Goal: Task Accomplishment & Management: Manage account settings

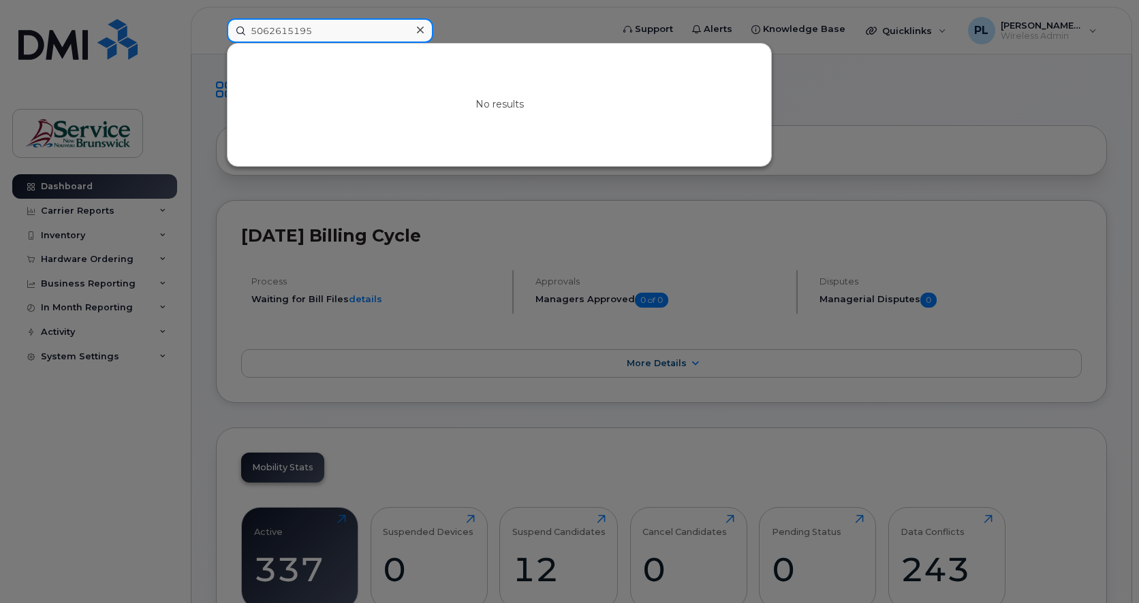
click at [289, 29] on input "5062615195" at bounding box center [330, 30] width 206 height 25
click at [336, 30] on input "5062615195" at bounding box center [330, 30] width 206 height 25
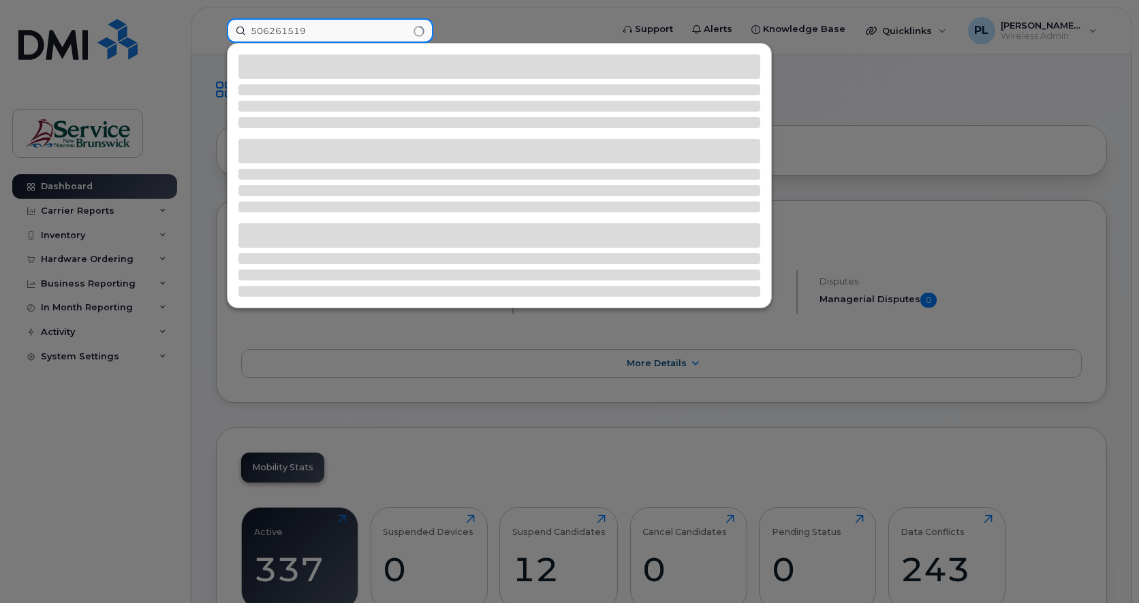
type input "5062615195"
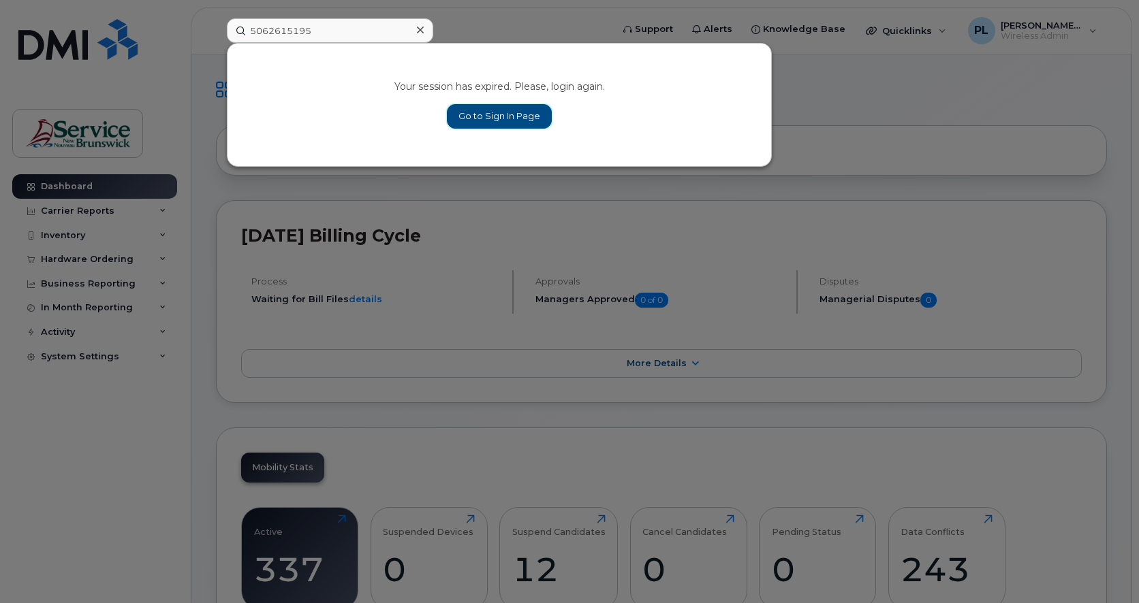
click at [480, 119] on link "Go to Sign In Page" at bounding box center [499, 116] width 105 height 25
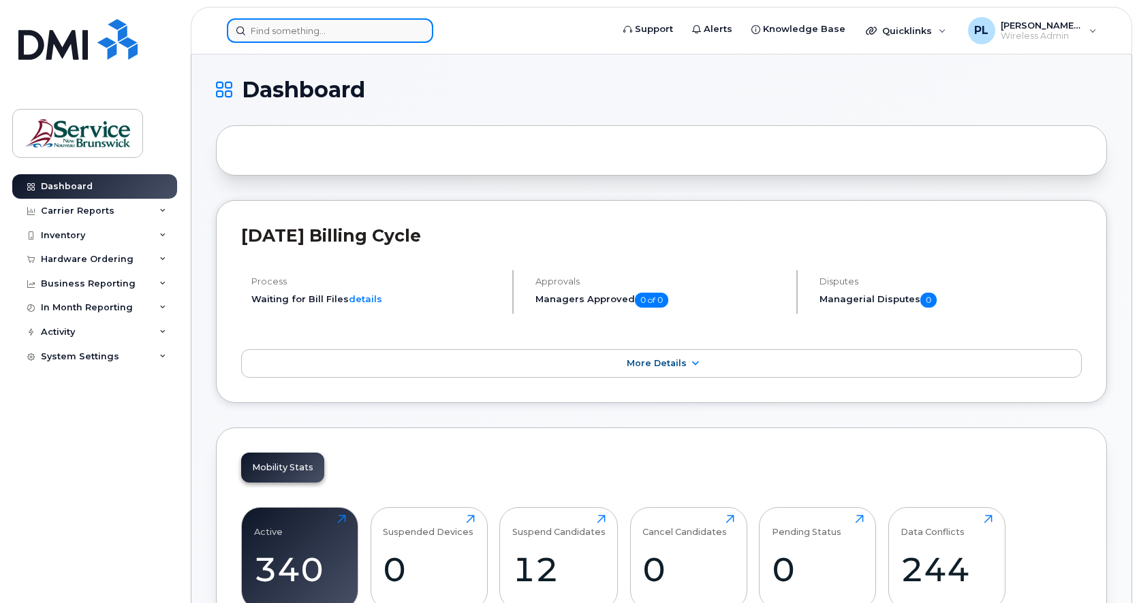
click at [291, 29] on input at bounding box center [330, 30] width 206 height 25
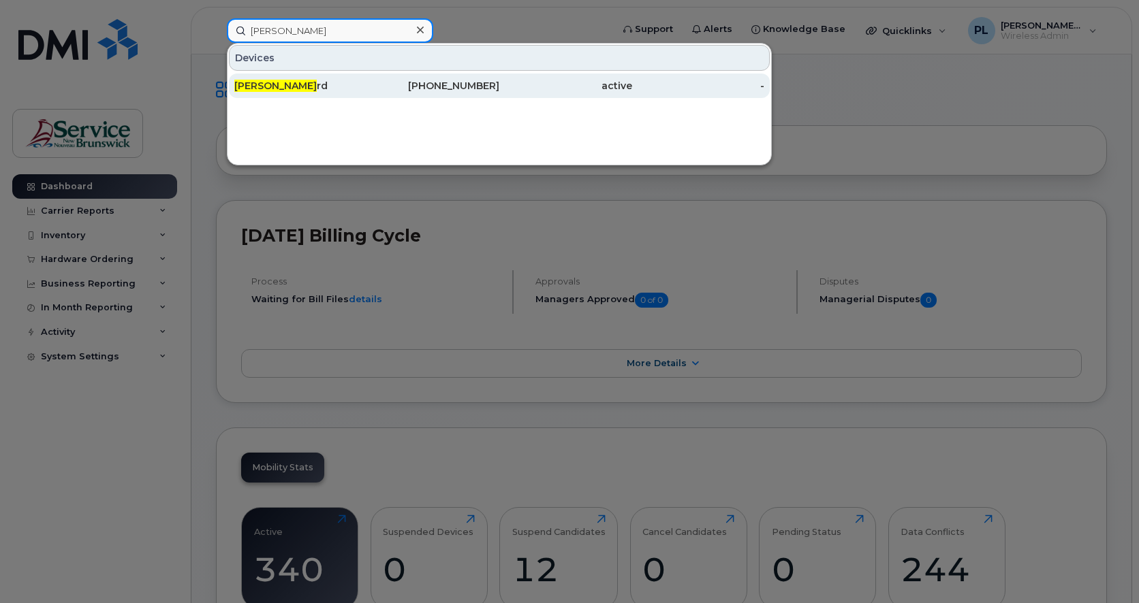
type input "jeff wa"
click at [358, 89] on div "Jeff Wa rd" at bounding box center [300, 86] width 133 height 14
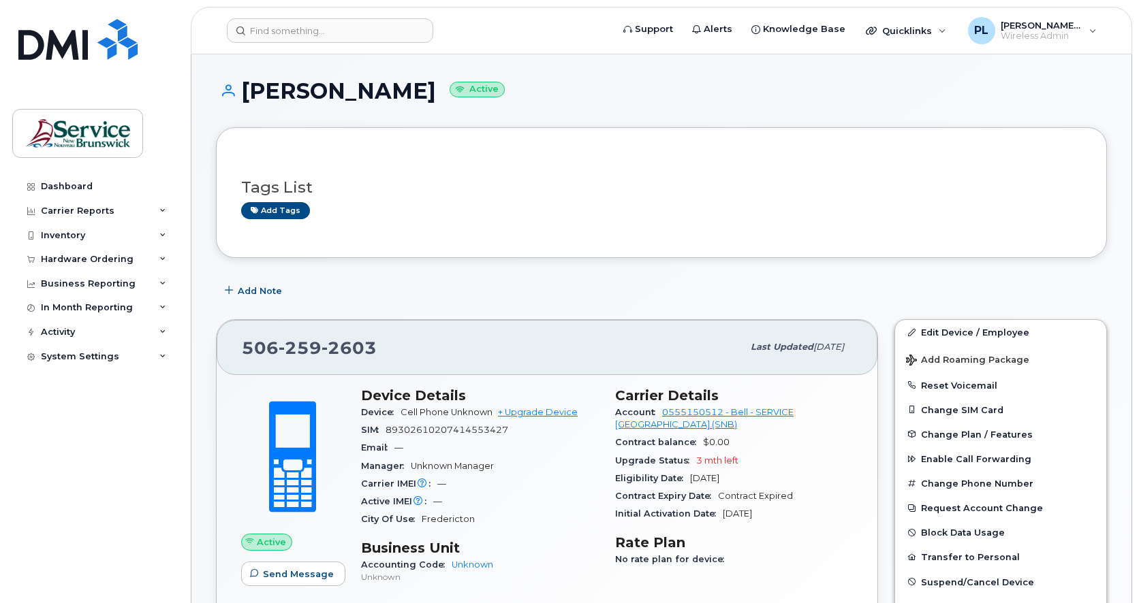
click at [62, 517] on div "Dashboard Carrier Reports Monthly Billing Data Daily Data Pooling Data Behavior…" at bounding box center [96, 378] width 168 height 409
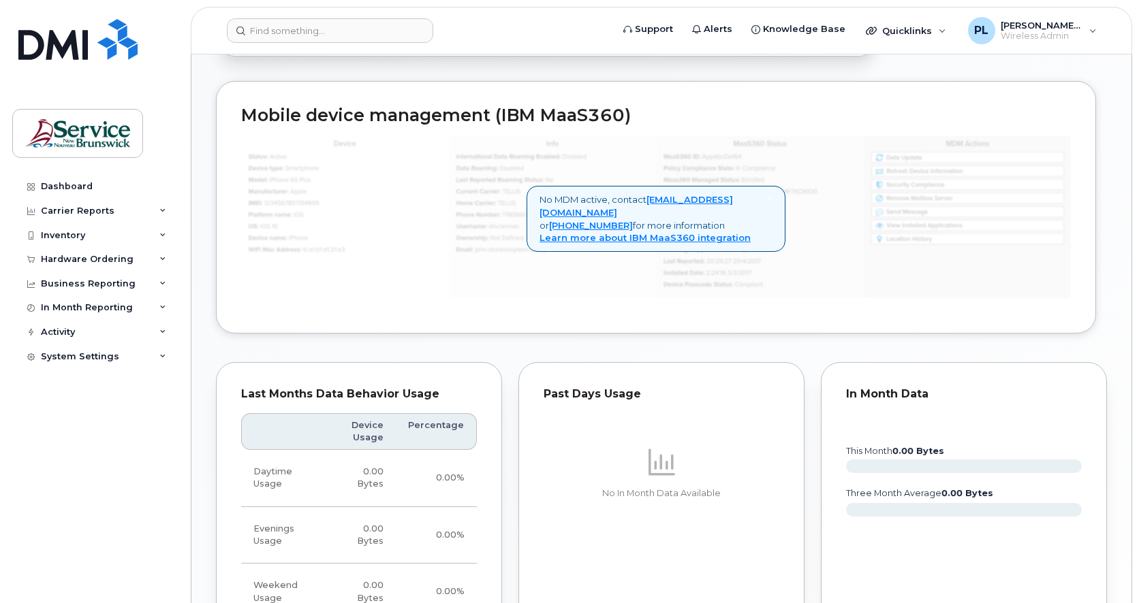
scroll to position [908, 0]
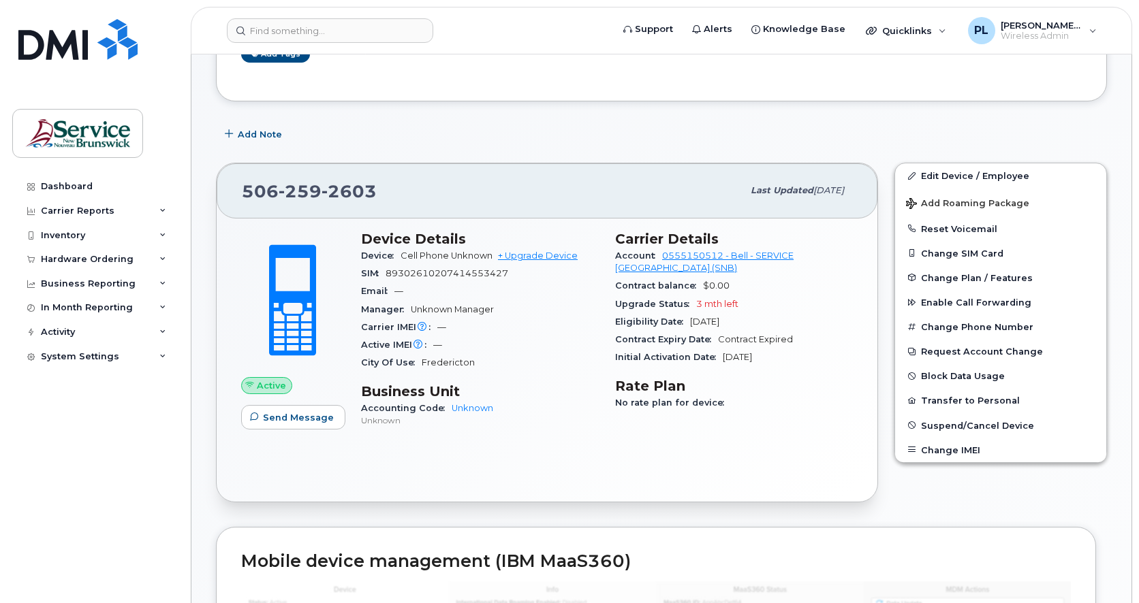
scroll to position [114, 0]
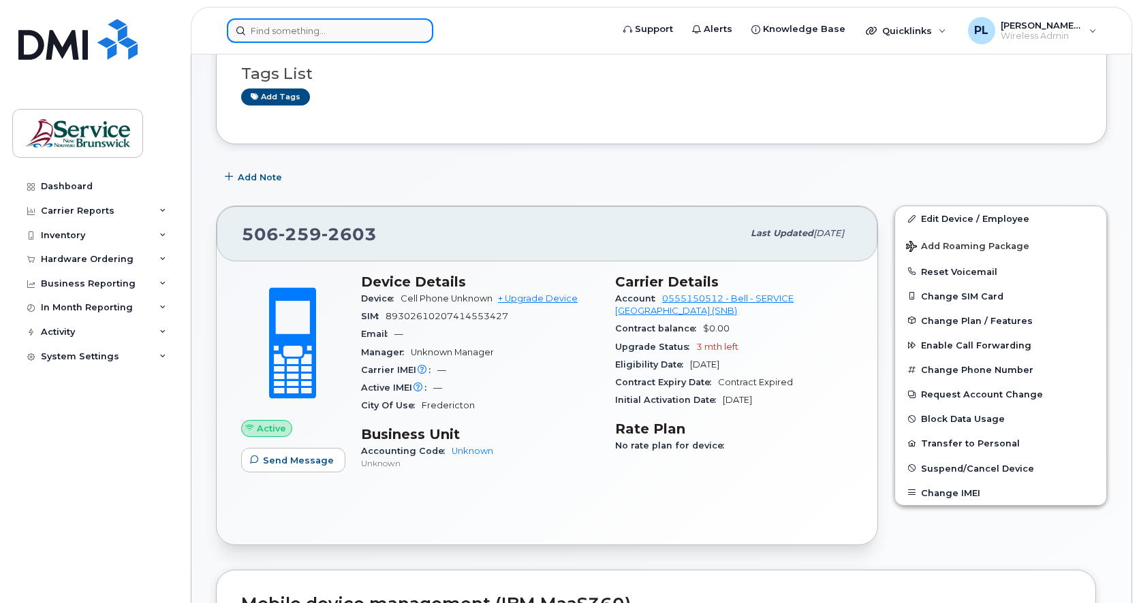
click at [342, 30] on input at bounding box center [330, 30] width 206 height 25
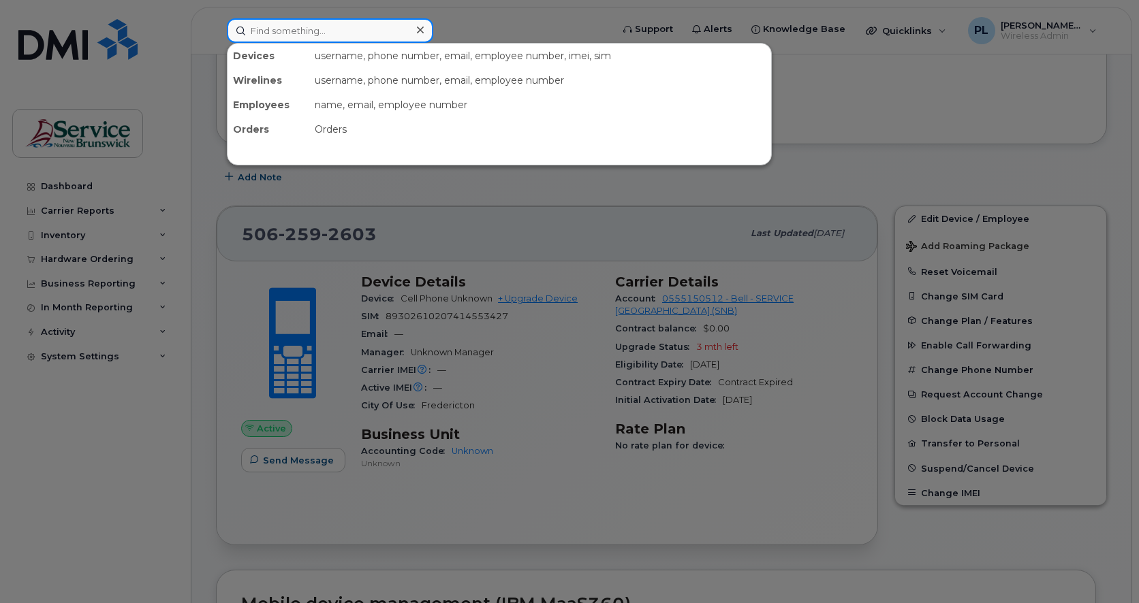
click at [354, 26] on input at bounding box center [330, 30] width 206 height 25
click at [364, 11] on div at bounding box center [569, 301] width 1139 height 603
click at [353, 31] on input at bounding box center [330, 30] width 206 height 25
click at [488, 20] on div at bounding box center [569, 301] width 1139 height 603
click at [358, 31] on input at bounding box center [330, 30] width 206 height 25
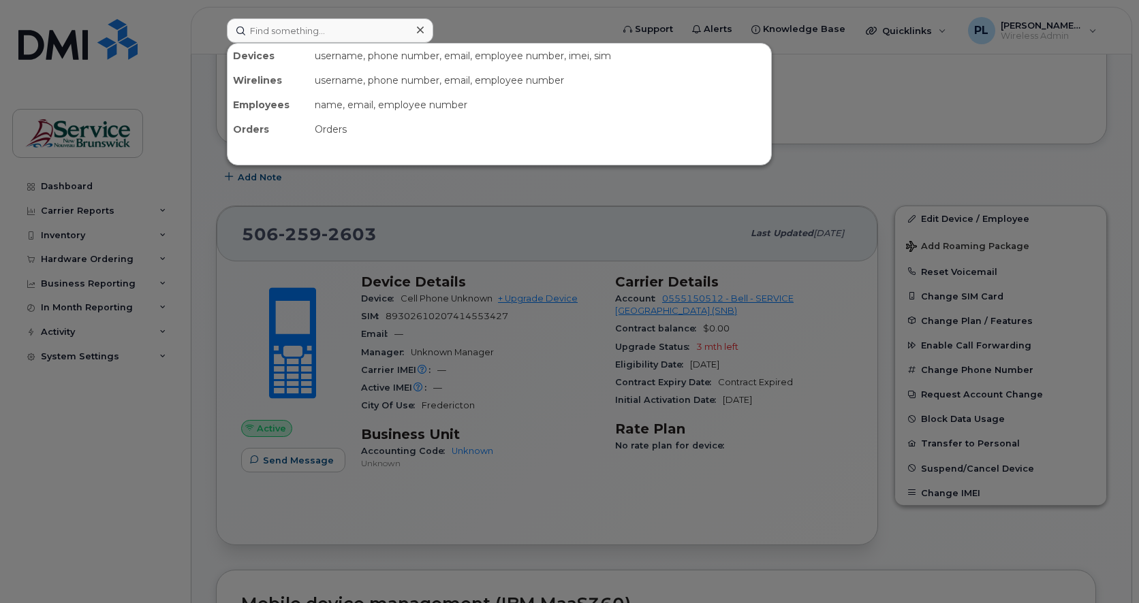
click at [522, 195] on div at bounding box center [569, 301] width 1139 height 603
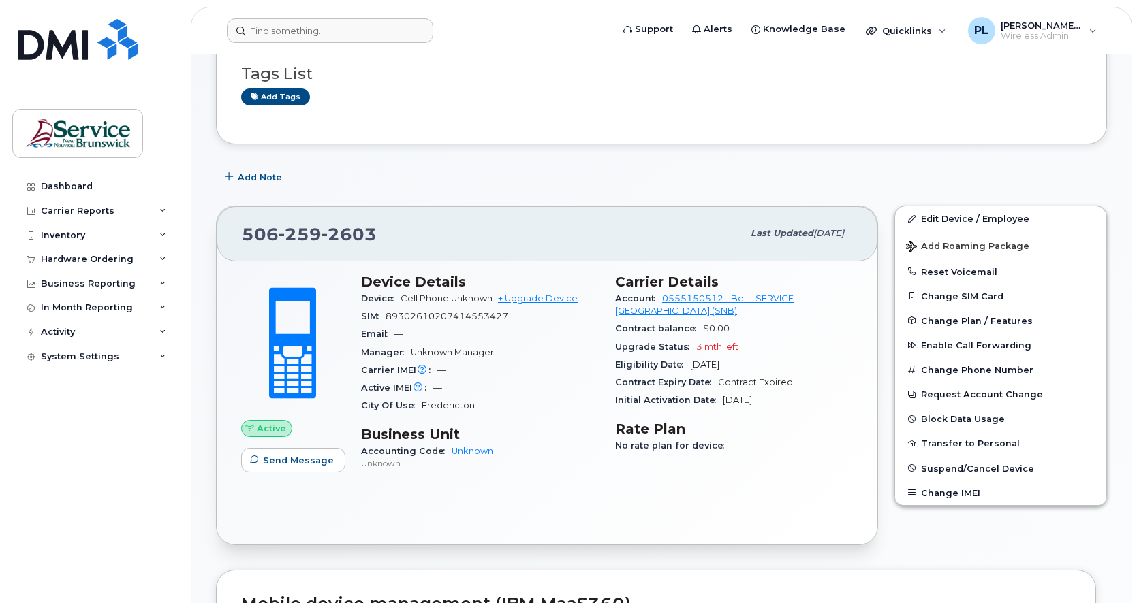
click at [84, 417] on div "Dashboard Carrier Reports Monthly Billing Data Daily Data Pooling Data Behavior…" at bounding box center [96, 378] width 168 height 409
click at [383, 37] on input at bounding box center [330, 30] width 206 height 25
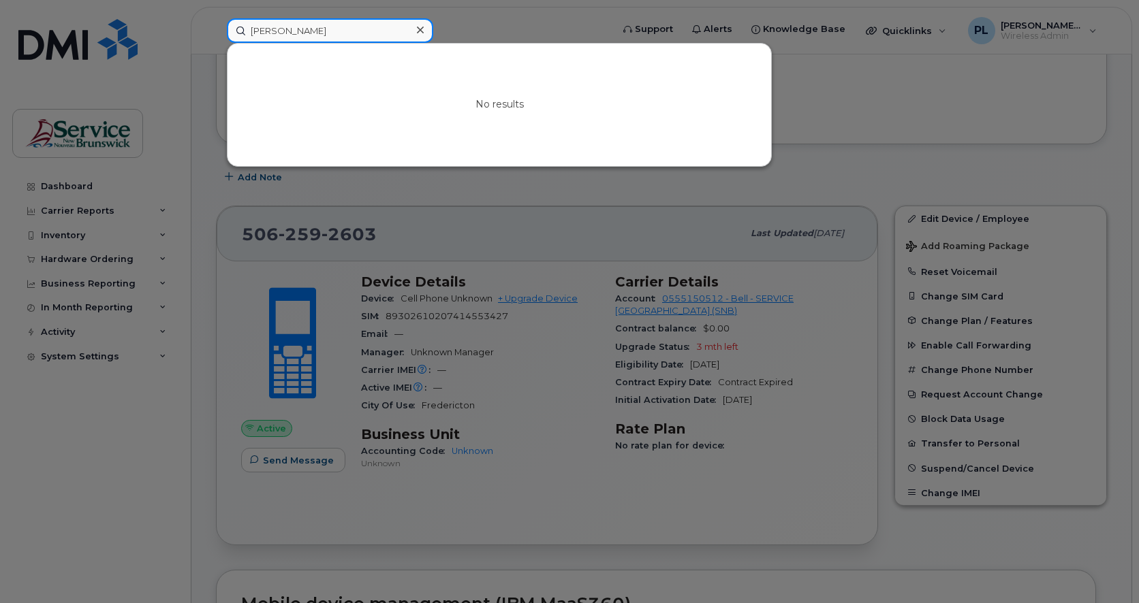
drag, startPoint x: 288, startPoint y: 42, endPoint x: 221, endPoint y: 48, distance: 67.8
click at [221, 43] on div "rickett No results" at bounding box center [415, 30] width 398 height 25
type input "y"
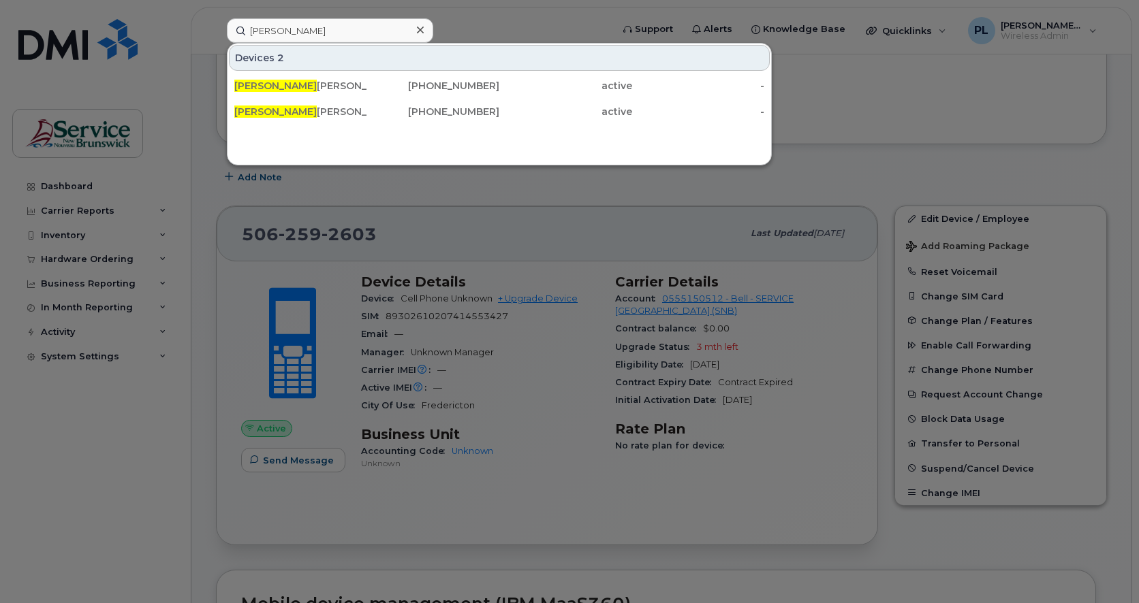
click at [37, 500] on div at bounding box center [569, 301] width 1139 height 603
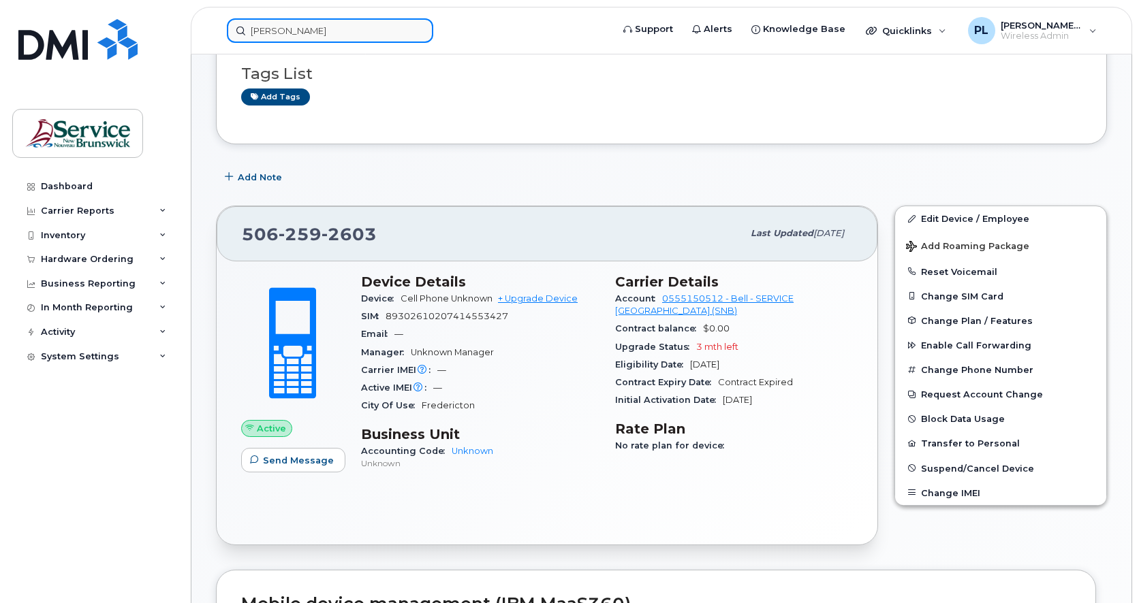
click at [306, 39] on input "trevor" at bounding box center [330, 30] width 206 height 25
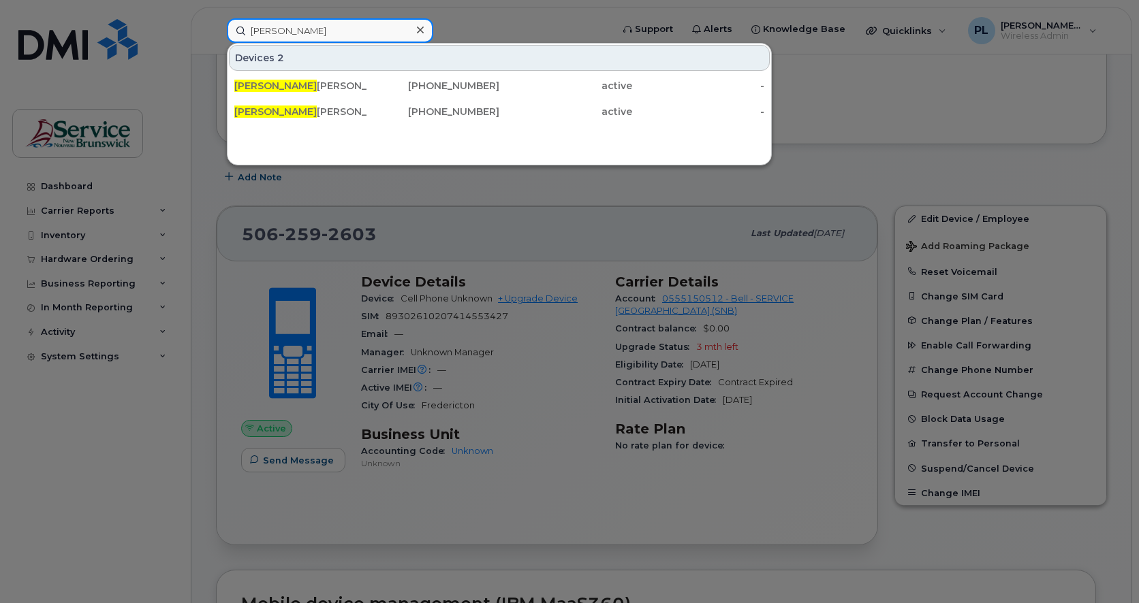
click at [323, 31] on input "trevor" at bounding box center [330, 30] width 206 height 25
click at [279, 31] on input "trevor" at bounding box center [330, 30] width 206 height 25
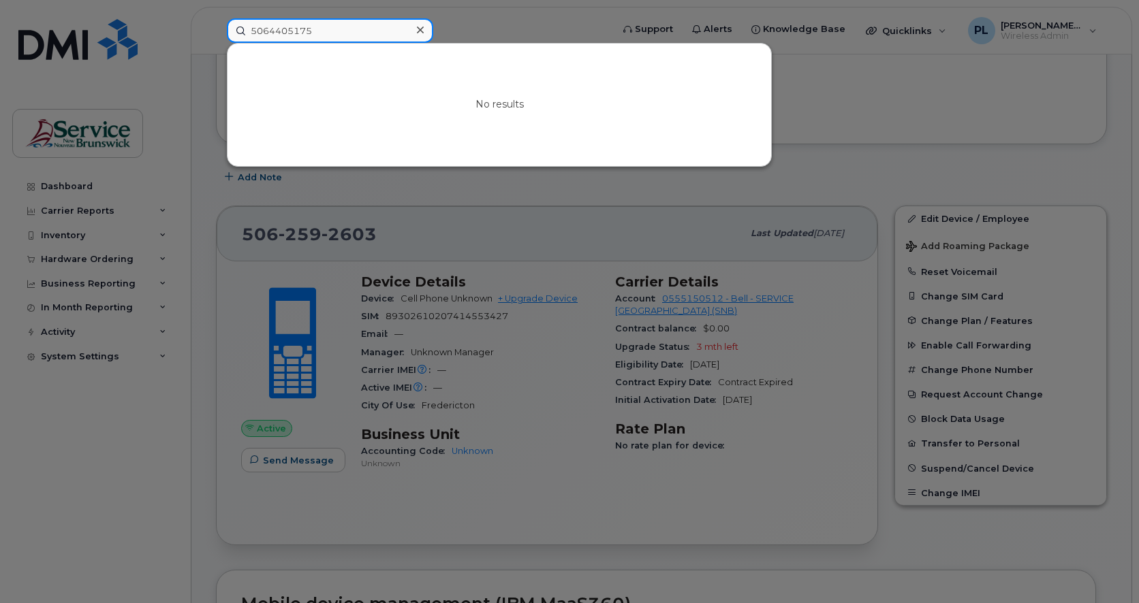
type input "5064405175"
drag, startPoint x: 939, startPoint y: 575, endPoint x: 925, endPoint y: 558, distance: 22.2
click at [939, 575] on div at bounding box center [569, 301] width 1139 height 603
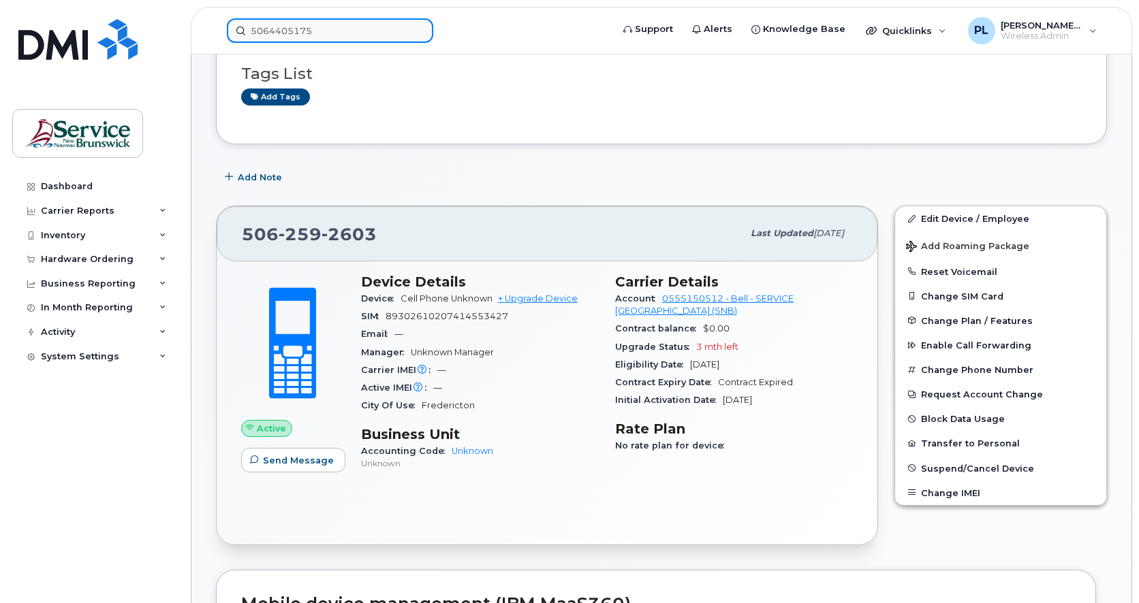
click at [328, 33] on input "5064405175" at bounding box center [330, 30] width 206 height 25
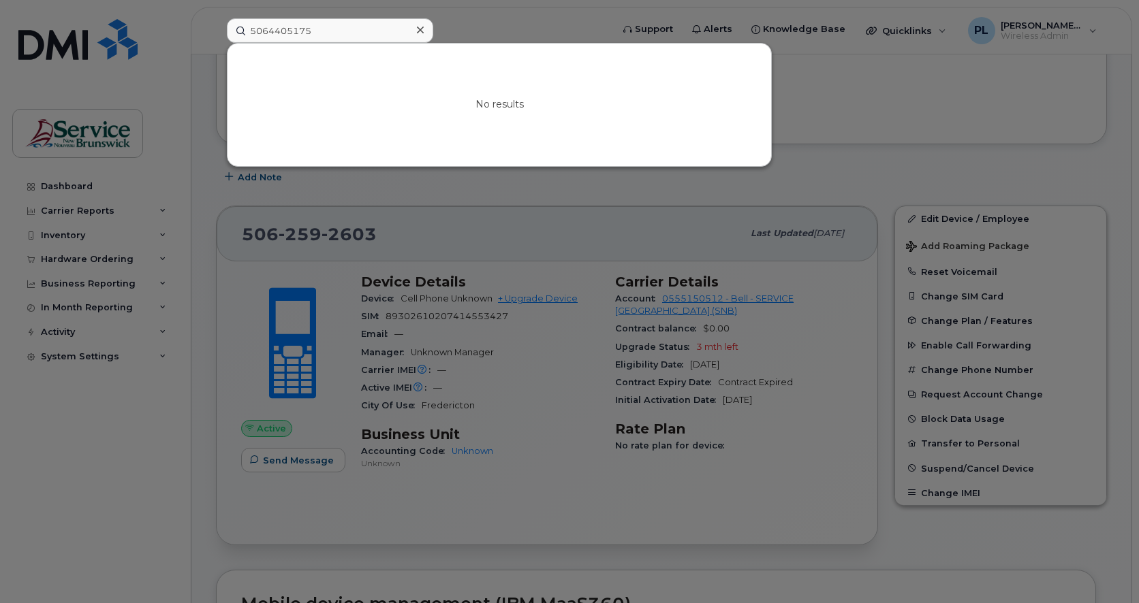
click at [896, 554] on div at bounding box center [569, 301] width 1139 height 603
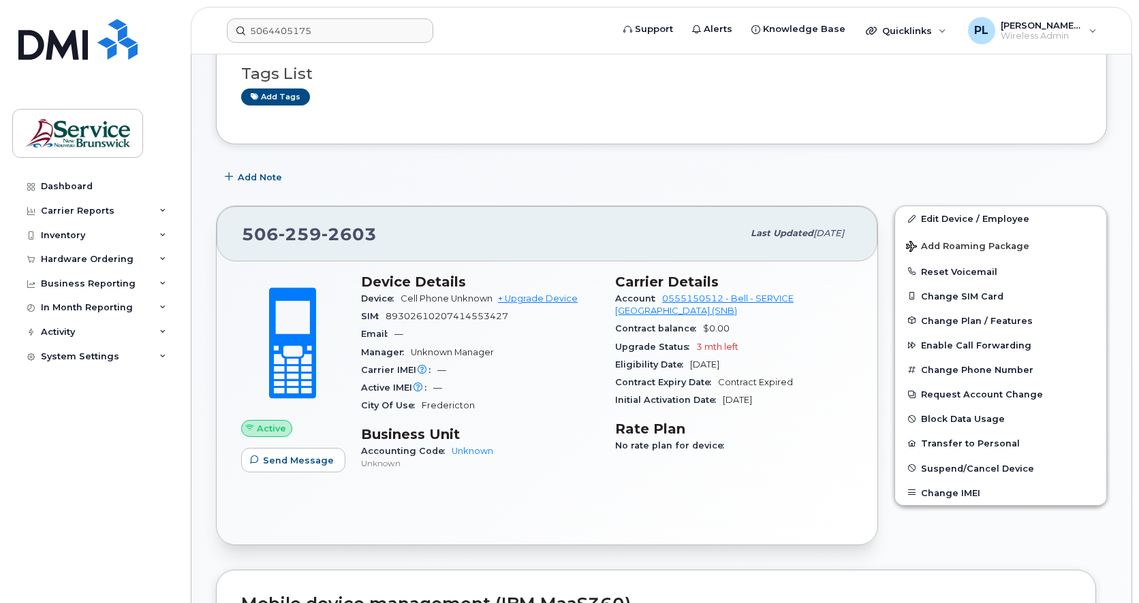
click at [281, 27] on input "5064405175" at bounding box center [330, 30] width 206 height 25
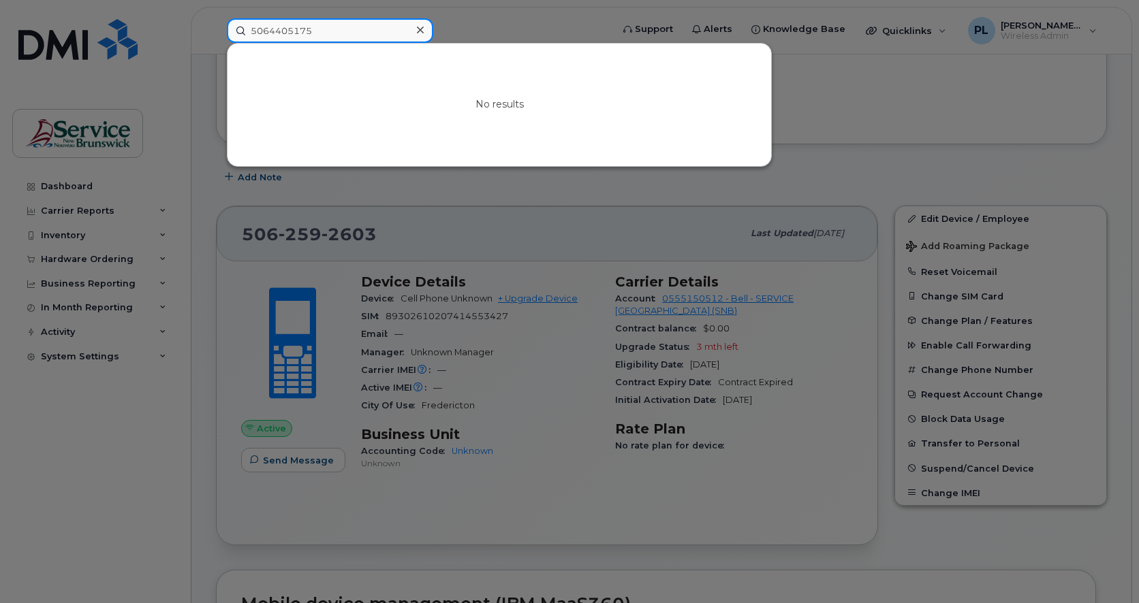
click at [307, 31] on input "5064405175" at bounding box center [330, 30] width 206 height 25
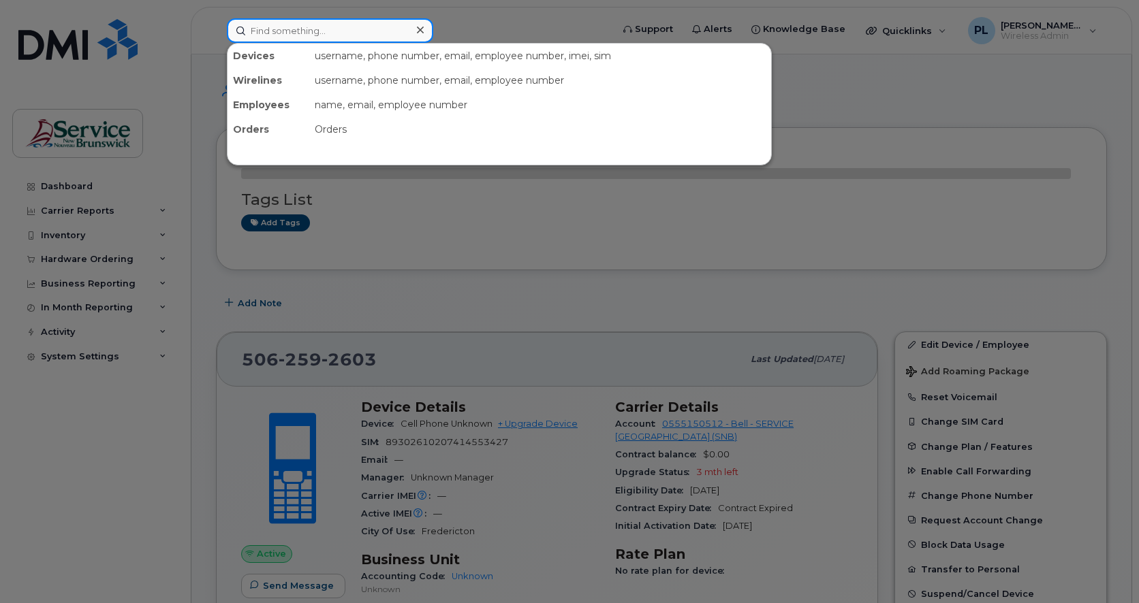
click at [272, 35] on input at bounding box center [330, 30] width 206 height 25
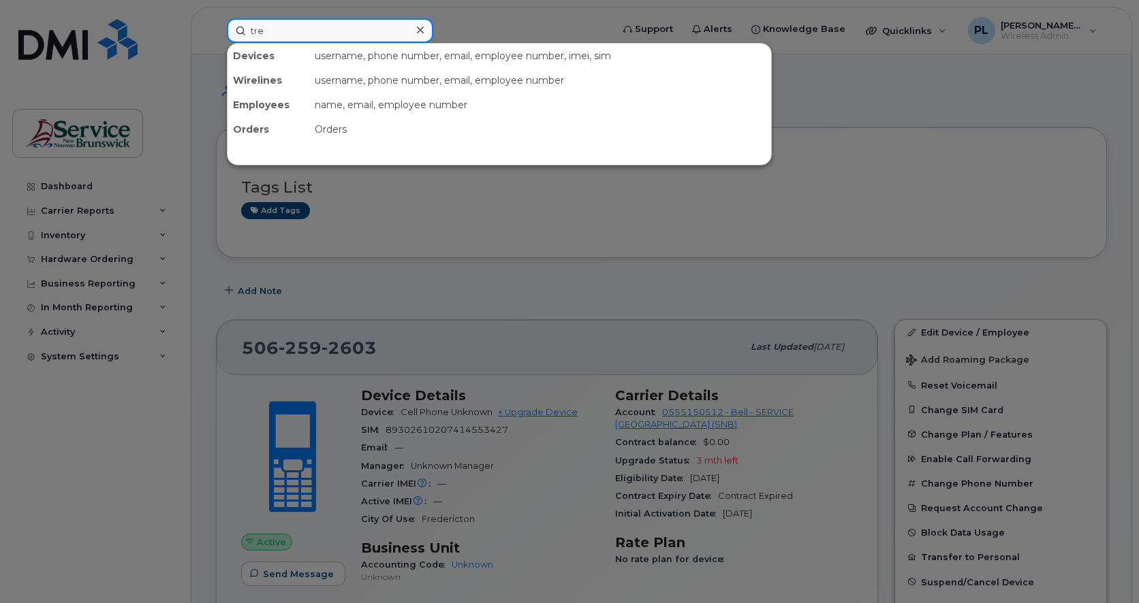
type input "trev"
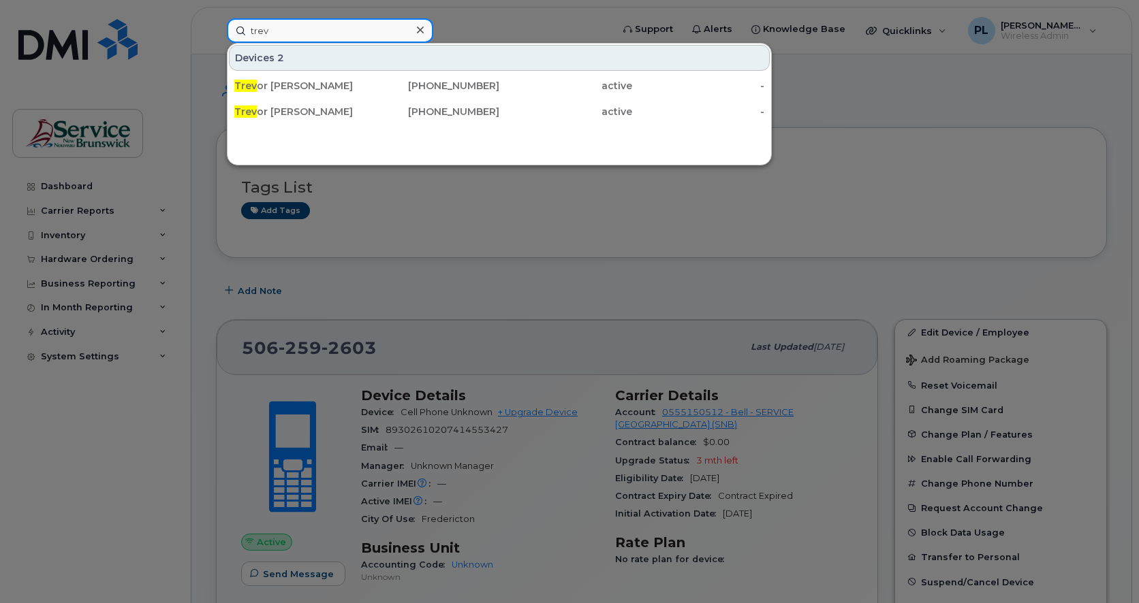
click at [287, 34] on input "trev" at bounding box center [330, 30] width 206 height 25
click at [287, 35] on input "trev" at bounding box center [330, 30] width 206 height 25
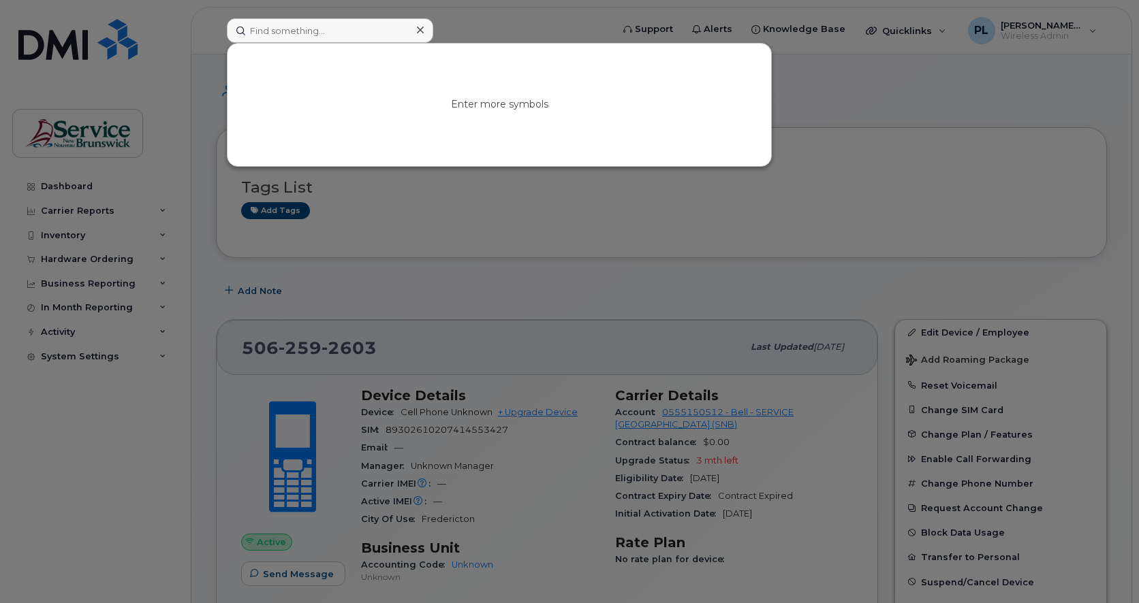
click at [387, 262] on div at bounding box center [569, 301] width 1139 height 603
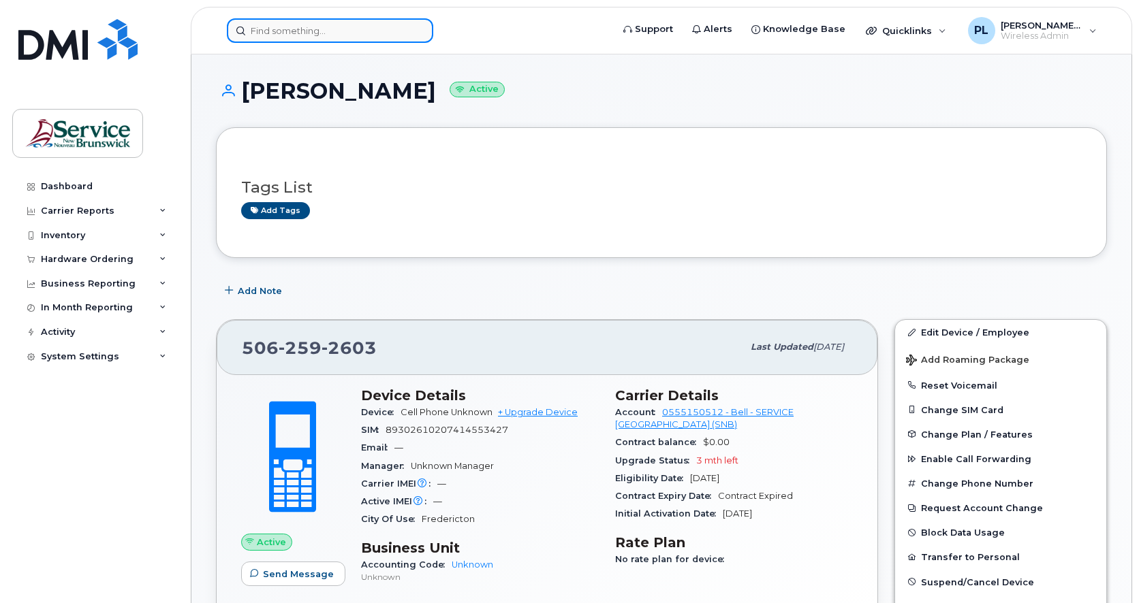
click at [305, 34] on input at bounding box center [330, 30] width 206 height 25
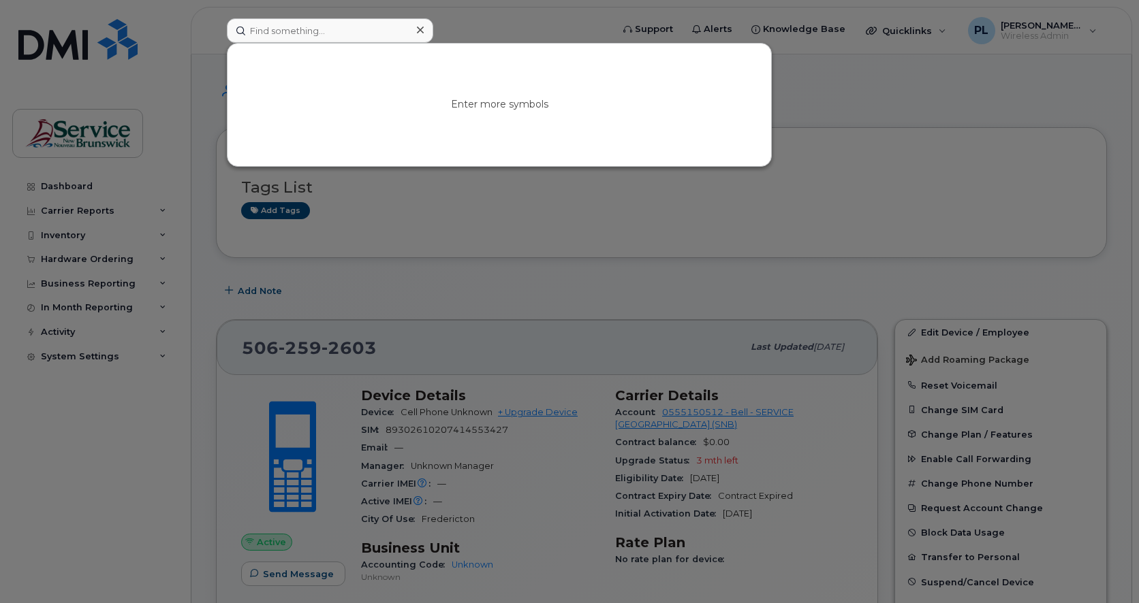
click at [445, 580] on div at bounding box center [569, 301] width 1139 height 603
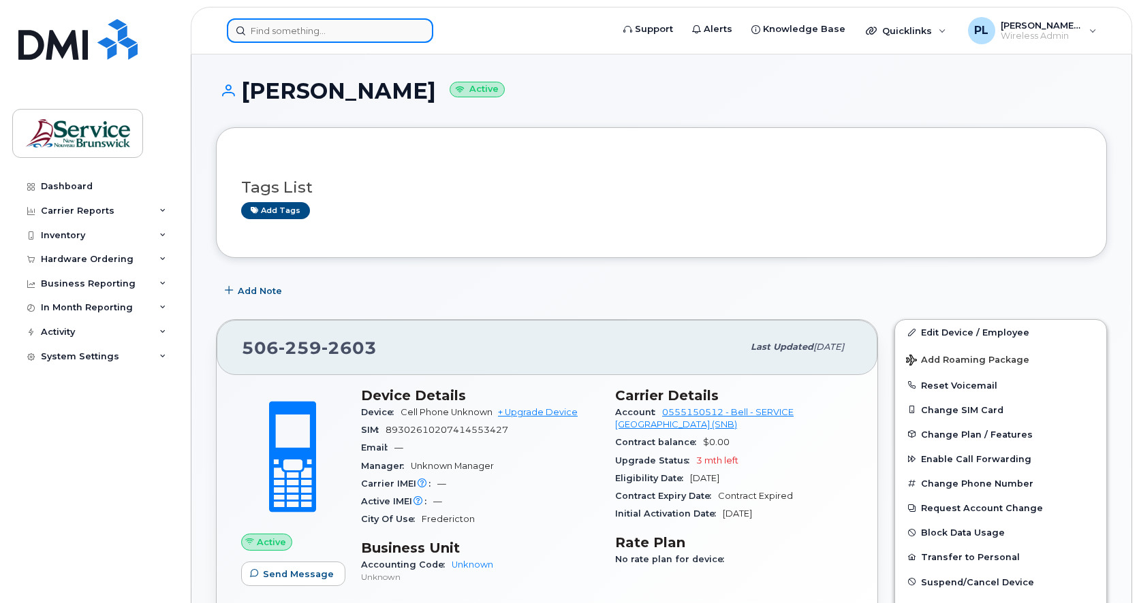
click at [330, 30] on input at bounding box center [330, 30] width 206 height 25
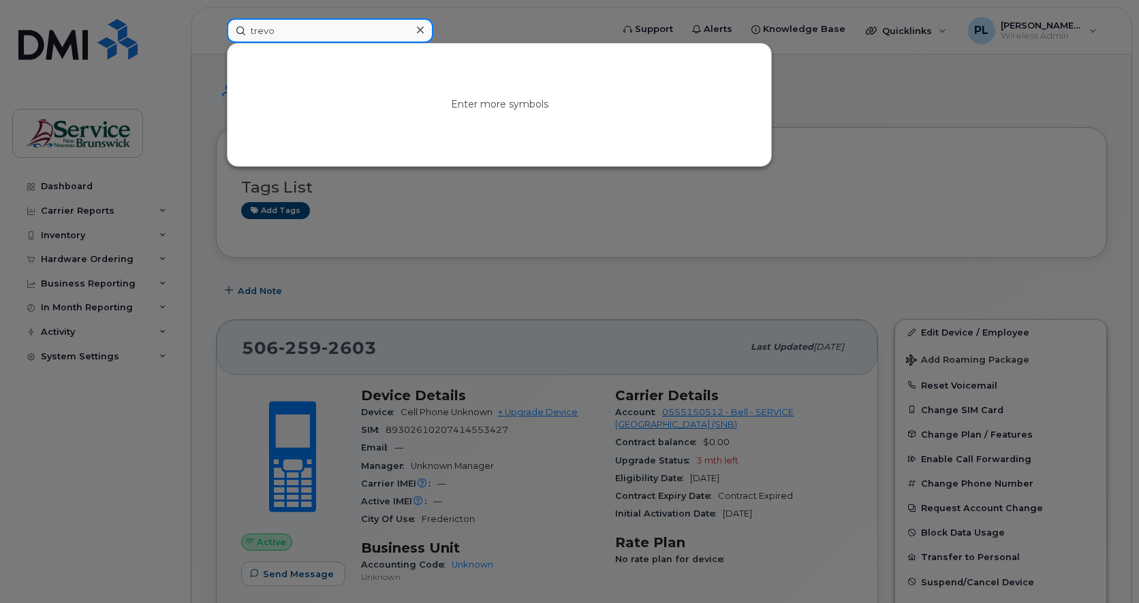
type input "trevor"
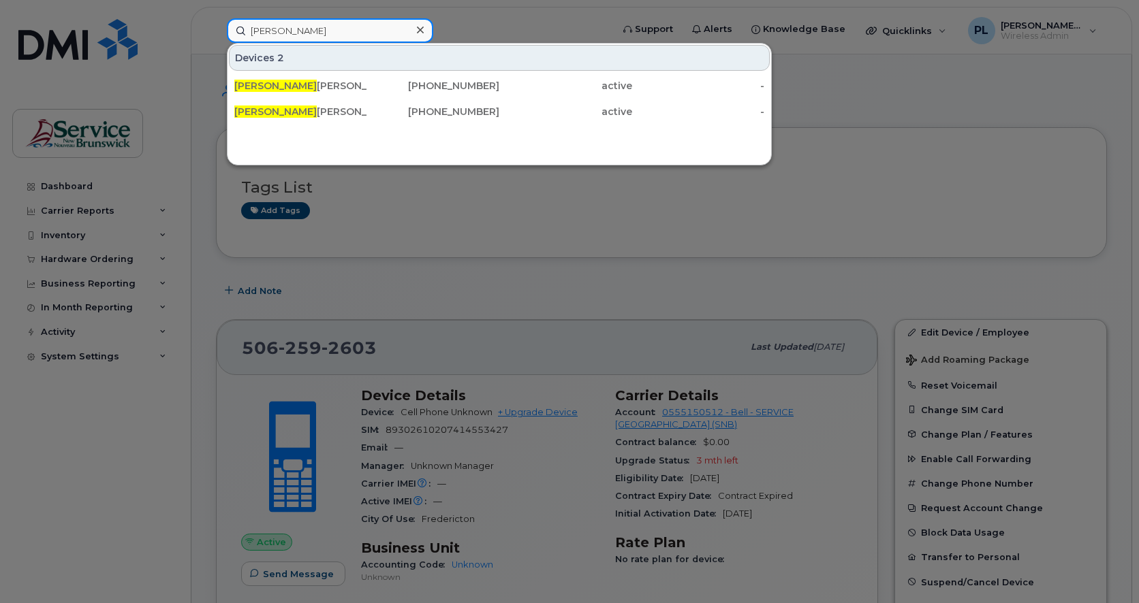
click at [330, 31] on input "trevor" at bounding box center [330, 30] width 206 height 25
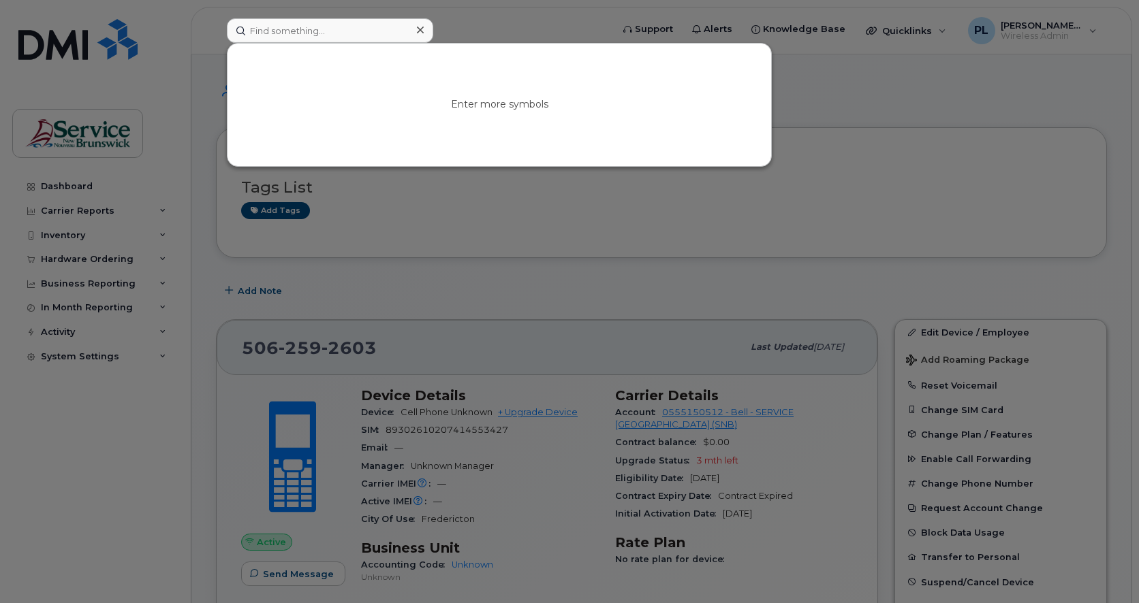
click at [522, 32] on div at bounding box center [569, 301] width 1139 height 603
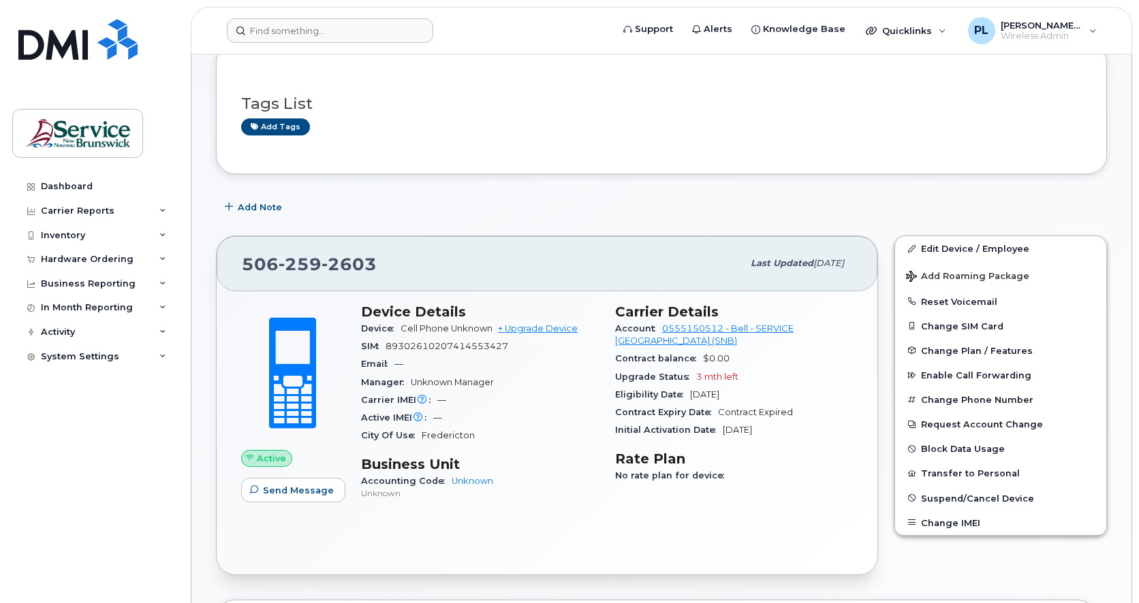
scroll to position [114, 0]
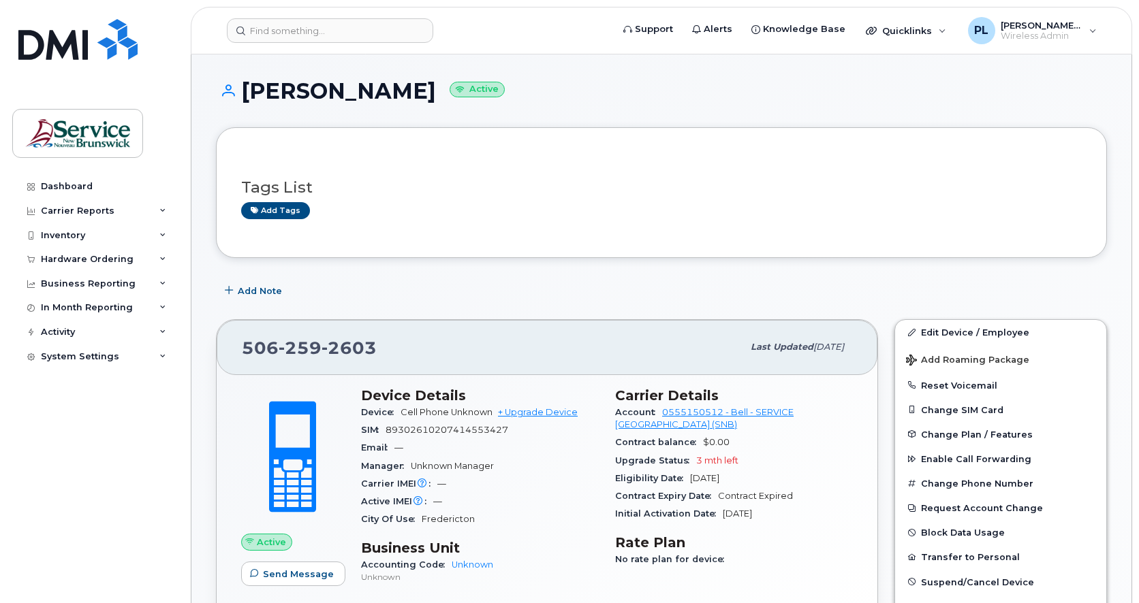
scroll to position [227, 0]
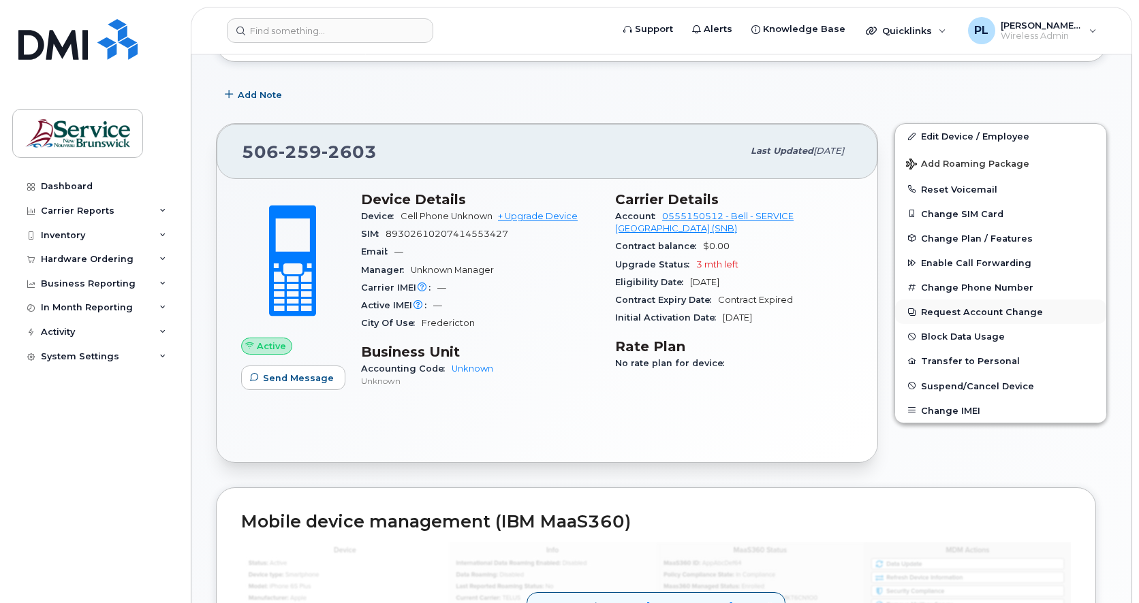
scroll to position [227, 0]
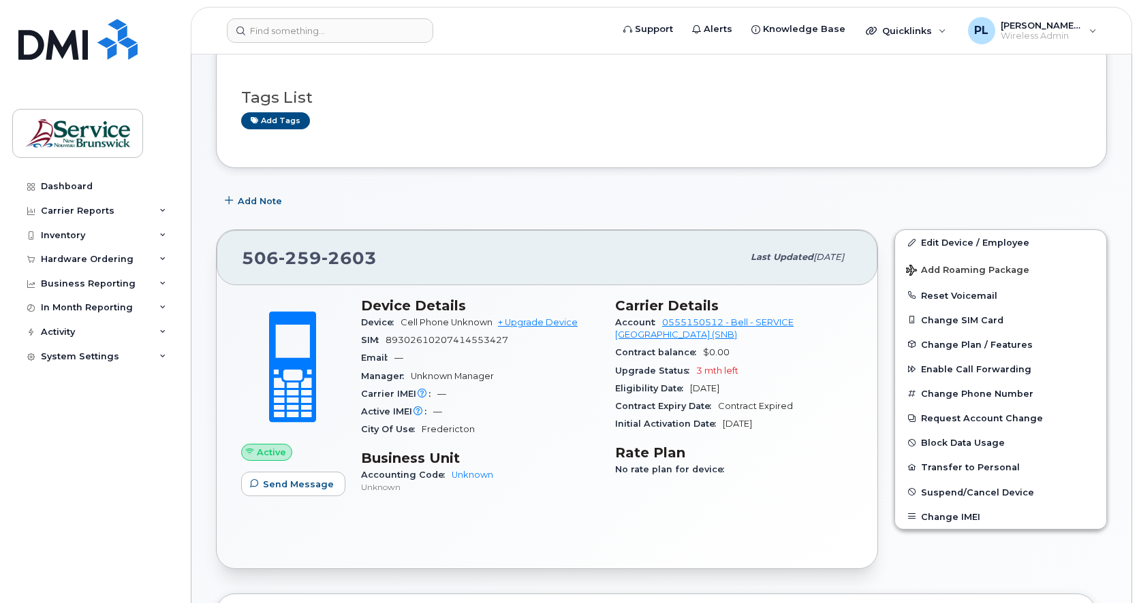
scroll to position [227, 0]
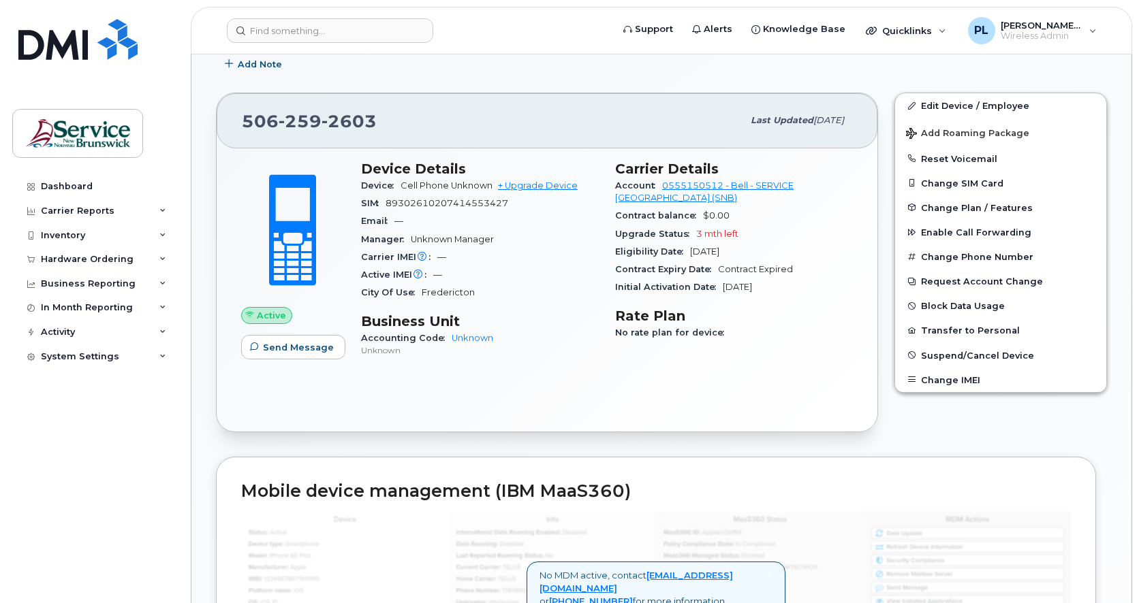
click at [520, 450] on div "Tags List Add tags Add Note [PHONE_NUMBER] Last updated [DATE] Active Send Mess…" at bounding box center [661, 607] width 891 height 1413
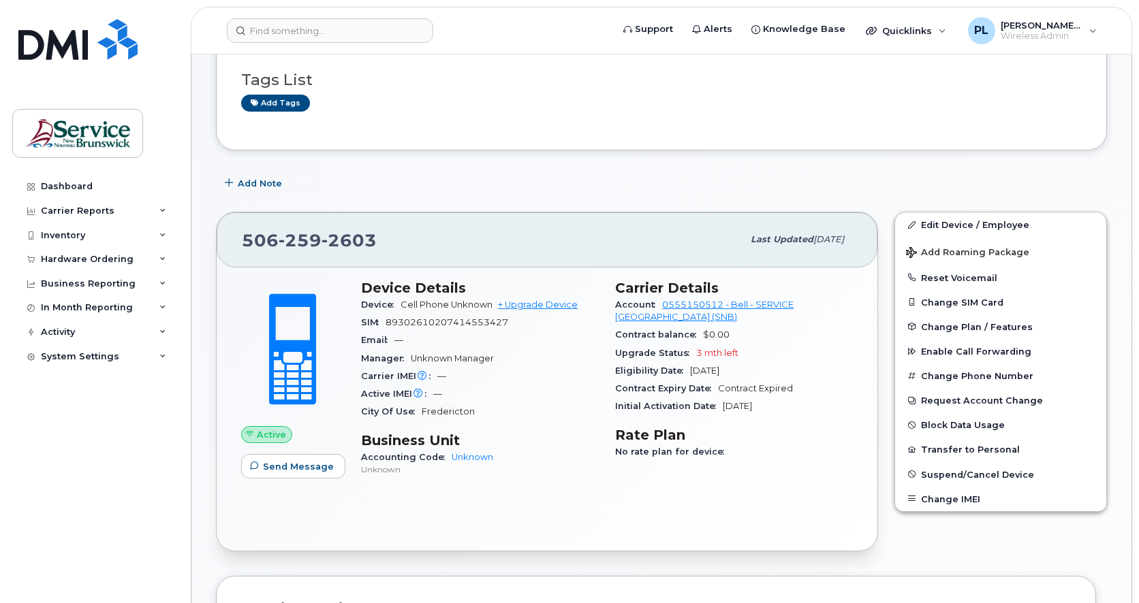
scroll to position [114, 0]
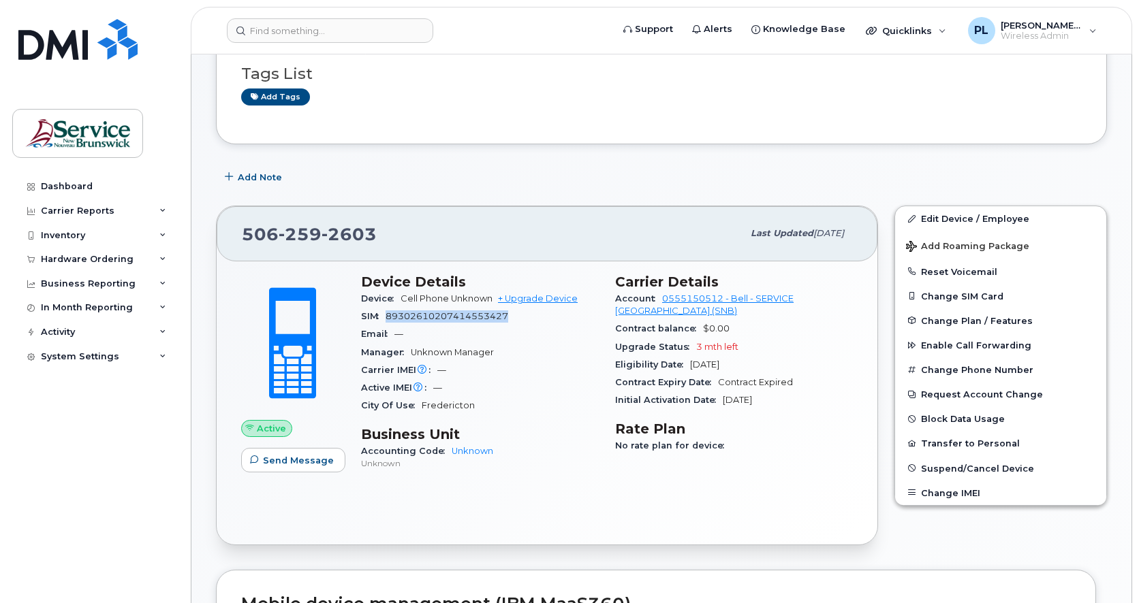
drag, startPoint x: 514, startPoint y: 318, endPoint x: 388, endPoint y: 317, distance: 126.0
click at [388, 317] on div "SIM [TECHNICAL_ID]" at bounding box center [480, 317] width 238 height 18
click at [535, 423] on div "Device Details Device Cell Phone Unknown + Upgrade Device SIM [TECHNICAL_ID] Em…" at bounding box center [480, 378] width 254 height 225
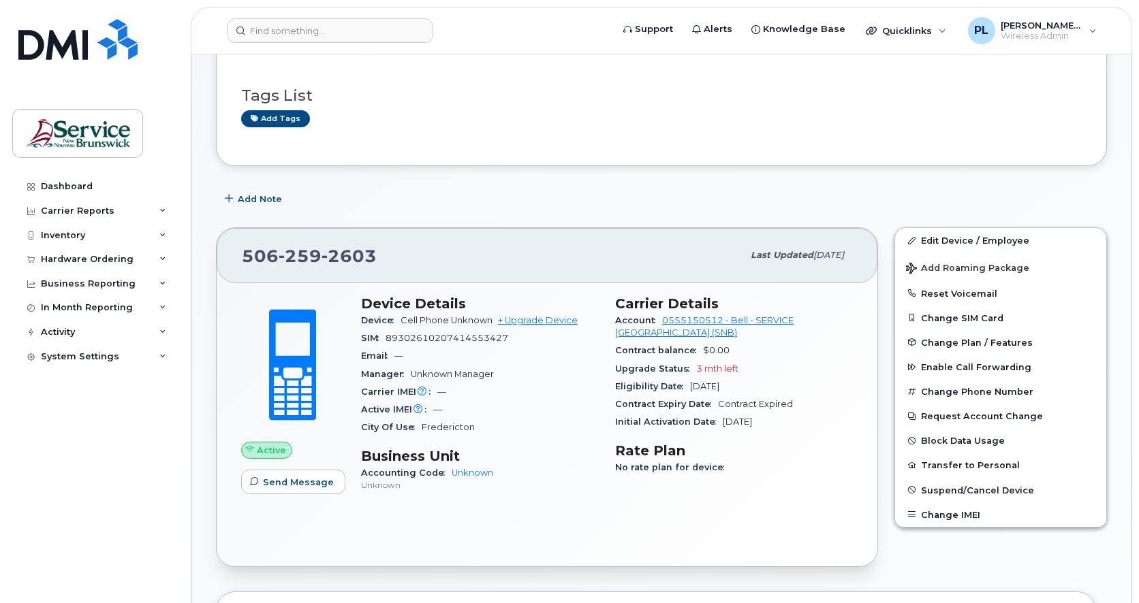
scroll to position [227, 0]
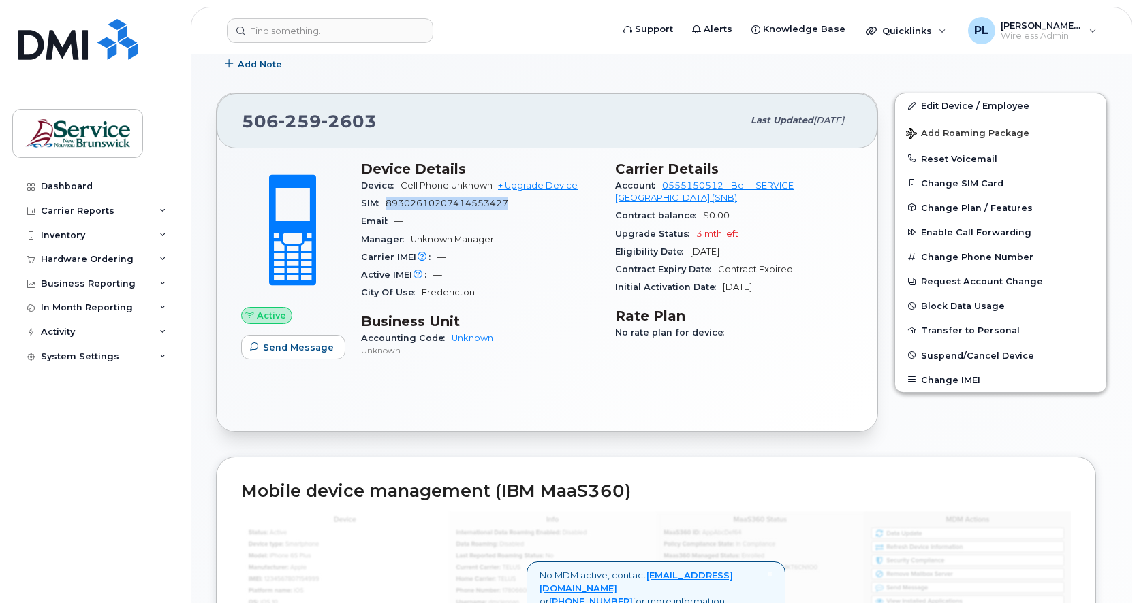
drag, startPoint x: 524, startPoint y: 202, endPoint x: 388, endPoint y: 208, distance: 135.7
click at [388, 208] on div "SIM [TECHNICAL_ID]" at bounding box center [480, 204] width 238 height 18
drag, startPoint x: 556, startPoint y: 309, endPoint x: 500, endPoint y: 335, distance: 62.2
click at [556, 310] on div "Device Details Device Cell Phone Unknown + Upgrade Device SIM 89302610207414553…" at bounding box center [480, 265] width 254 height 225
click at [315, 347] on span "Send Message" at bounding box center [298, 347] width 71 height 13
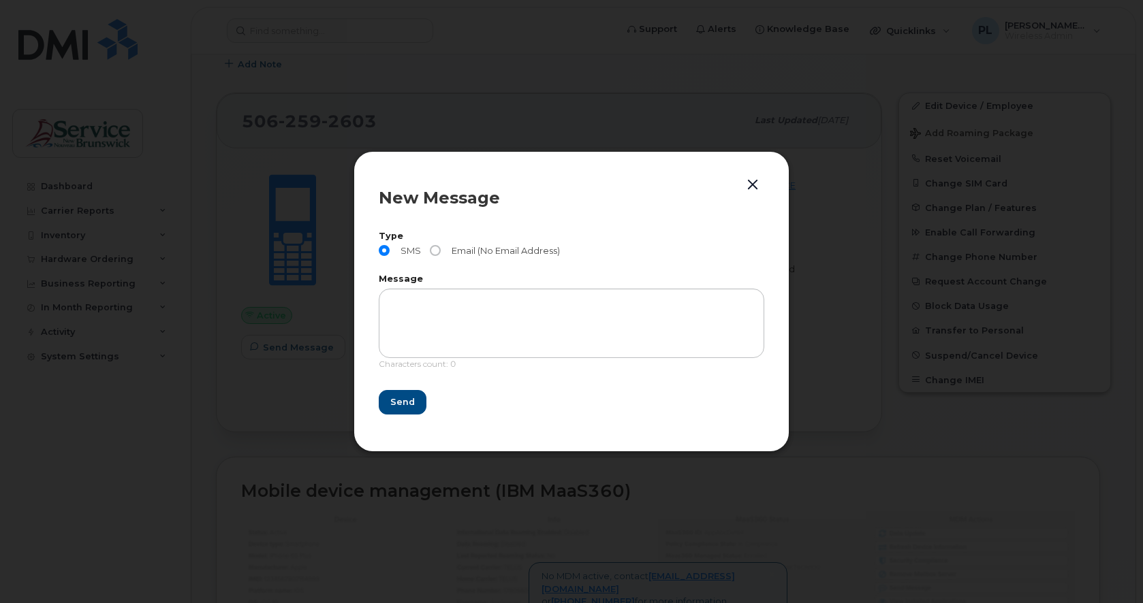
click at [774, 180] on div "New Message Type SMS Email (No Email Address) Message Characters count: 0 Send" at bounding box center [572, 301] width 436 height 301
click at [754, 181] on button "button" at bounding box center [752, 185] width 20 height 19
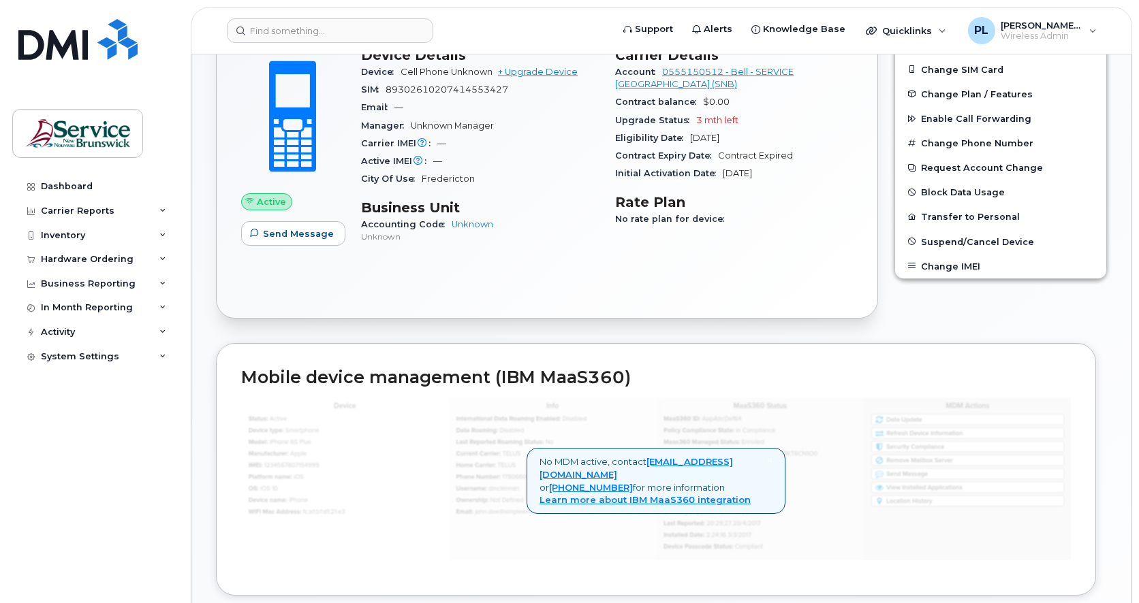
scroll to position [114, 0]
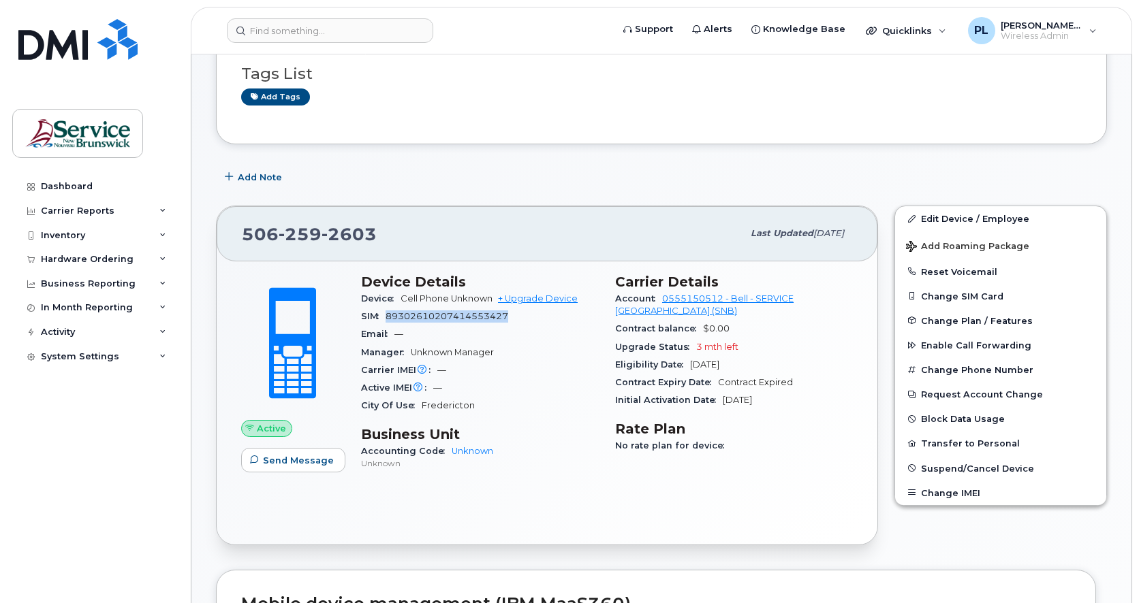
drag, startPoint x: 480, startPoint y: 318, endPoint x: 388, endPoint y: 324, distance: 92.8
click at [388, 324] on div "SIM 89302610207414553427" at bounding box center [480, 317] width 238 height 18
copy span "89302610207414553427"
click at [421, 529] on div "Active Send Message Device Details Device Cell Phone Unknown + Upgrade Device S…" at bounding box center [547, 403] width 661 height 283
click at [943, 327] on button "Change Plan / Features" at bounding box center [1000, 321] width 211 height 25
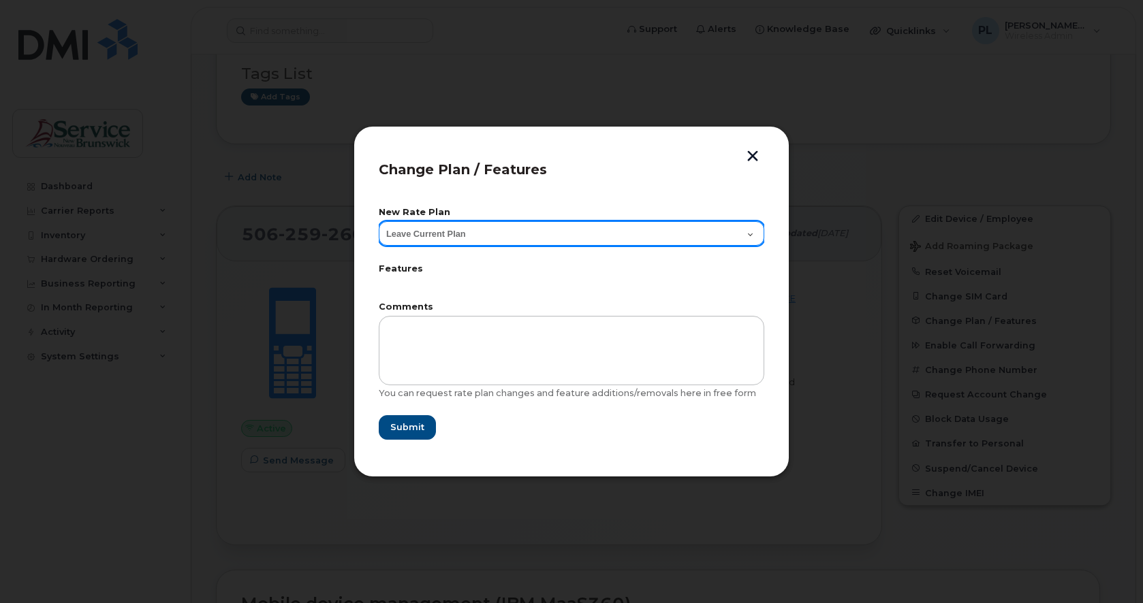
click at [692, 230] on select "Leave Current Plan Corporate Voice" at bounding box center [572, 233] width 386 height 25
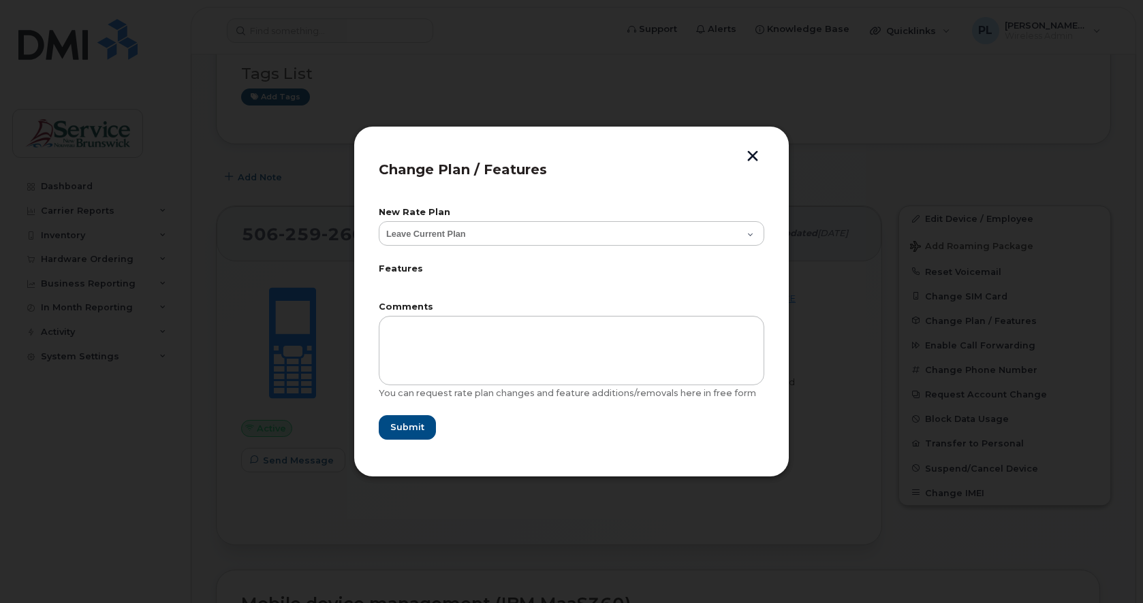
click at [706, 166] on header "Change Plan / Features" at bounding box center [572, 173] width 386 height 45
click at [772, 160] on div "Change Plan / Features New Rate Plan Leave Current Plan Corporate Voice Feature…" at bounding box center [572, 301] width 436 height 351
click at [760, 157] on button "button" at bounding box center [752, 158] width 20 height 14
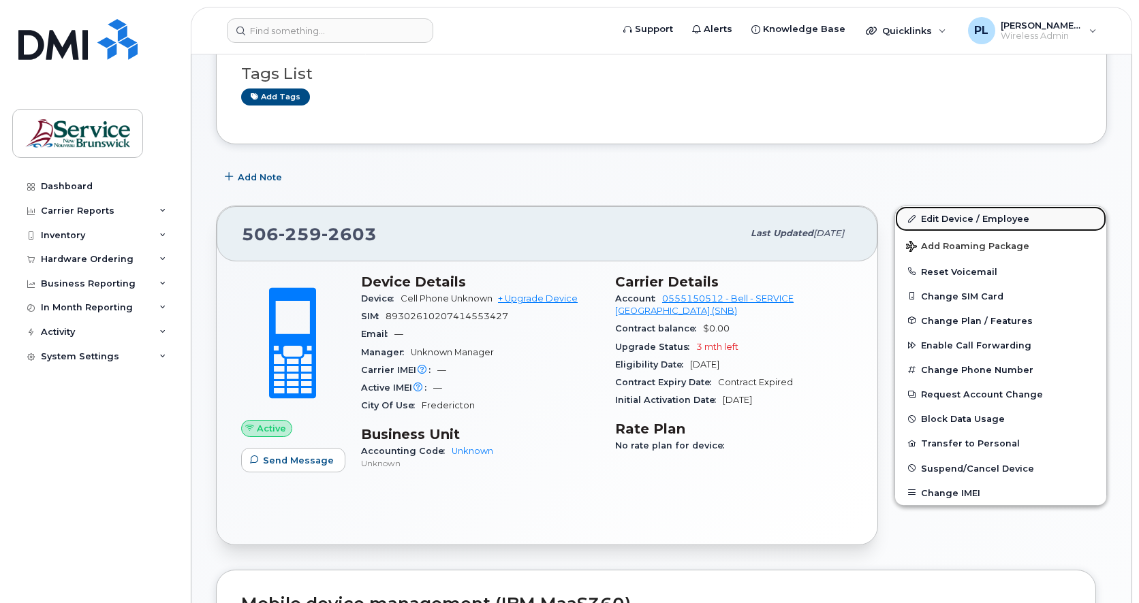
click at [977, 215] on link "Edit Device / Employee" at bounding box center [1000, 218] width 211 height 25
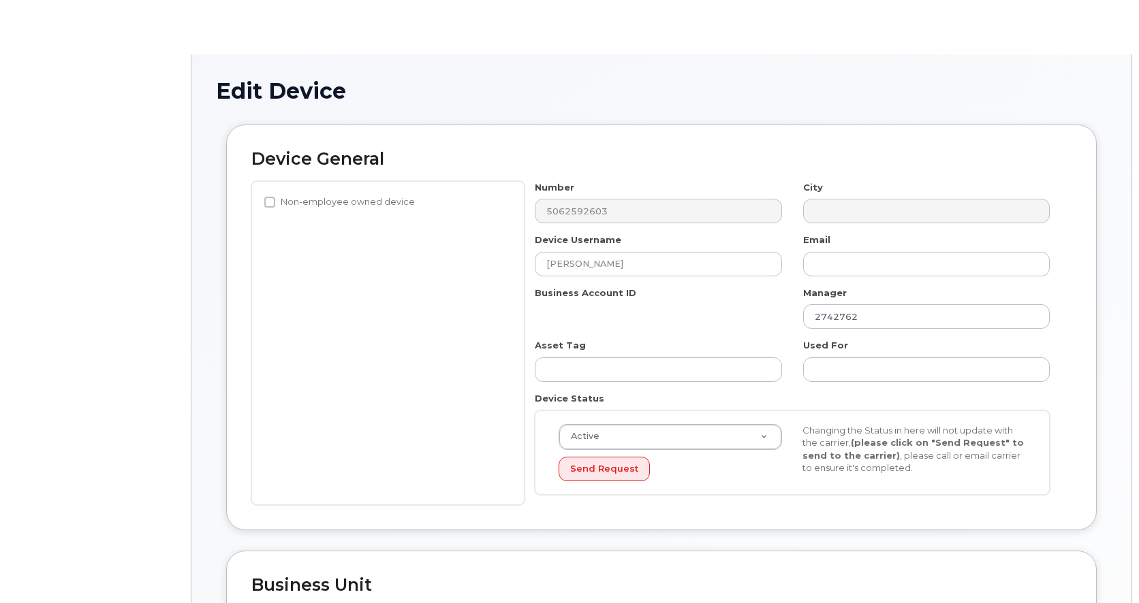
select select "34535611"
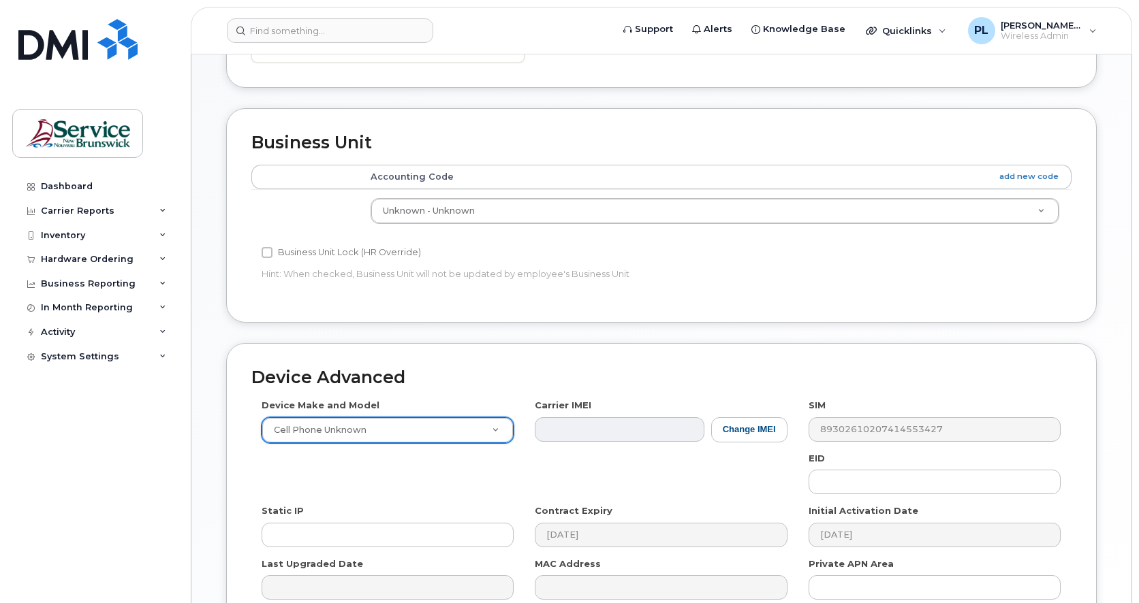
scroll to position [590, 0]
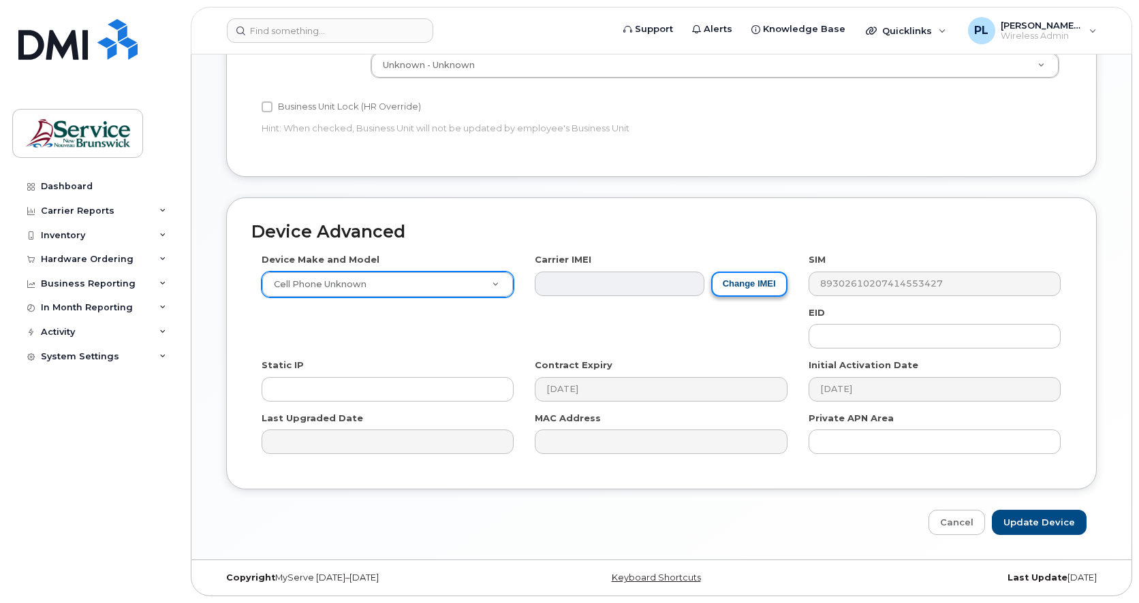
click at [723, 281] on button "Change IMEI" at bounding box center [749, 284] width 76 height 25
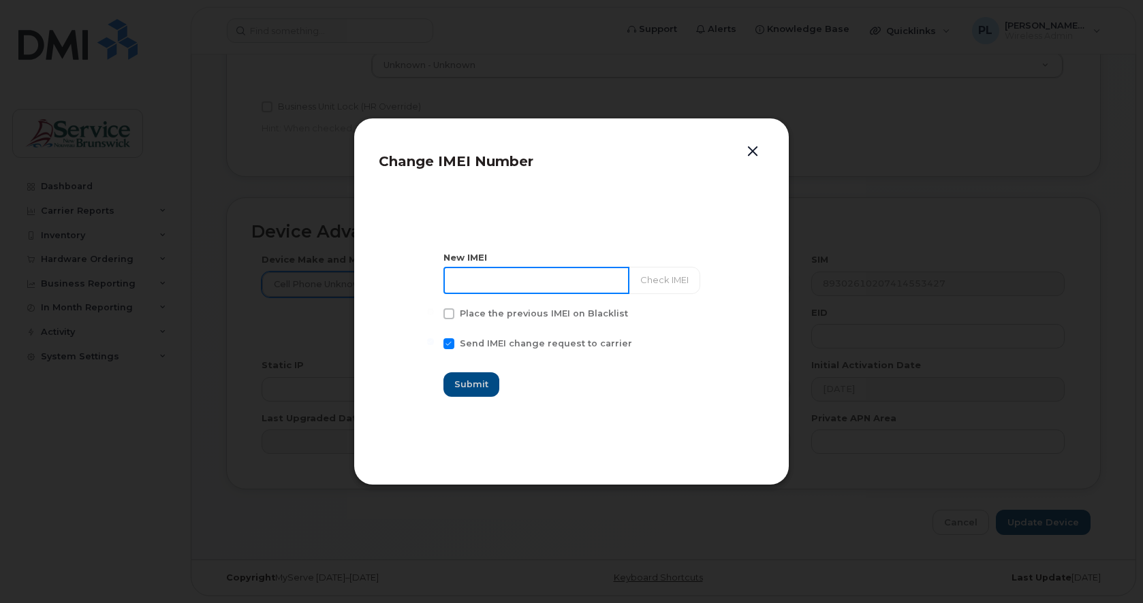
click at [539, 281] on input at bounding box center [536, 280] width 186 height 27
paste input "35 276482 006300 1"
click at [480, 281] on input "35 276482 006300 1" at bounding box center [536, 280] width 186 height 27
click at [524, 280] on input "35276482 006300 1" at bounding box center [536, 280] width 186 height 27
click at [663, 285] on button "Check IMEI" at bounding box center [664, 280] width 72 height 27
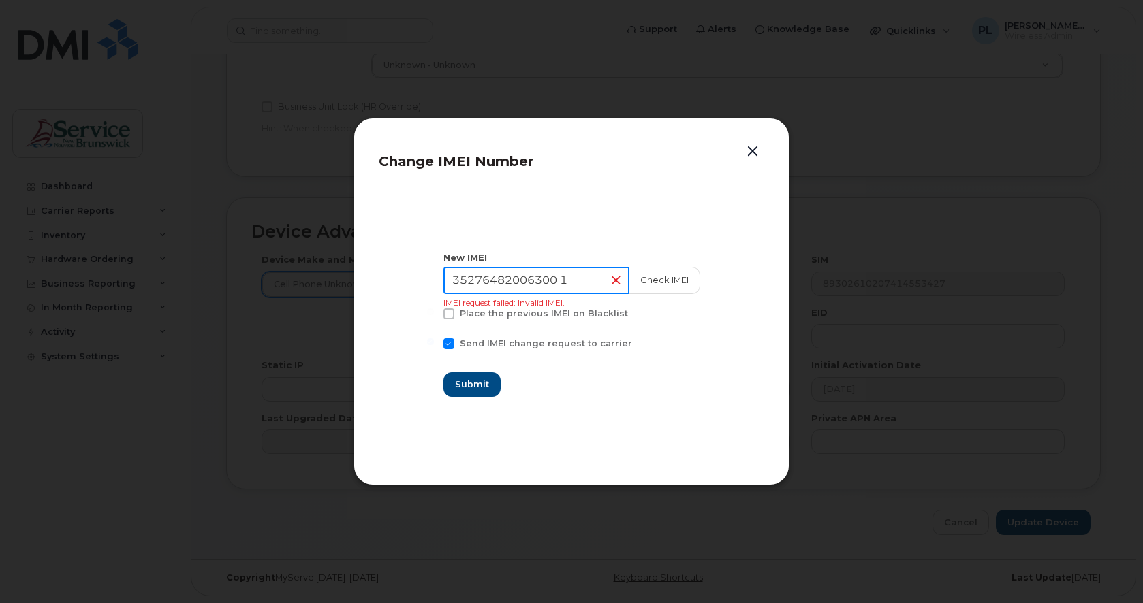
click at [569, 283] on input "35276482006300 1" at bounding box center [536, 280] width 186 height 27
type input "352764820063001"
click at [658, 283] on button "Check IMEI" at bounding box center [664, 280] width 72 height 27
click at [494, 381] on button "Submit" at bounding box center [472, 385] width 56 height 25
type input "352764820063001"
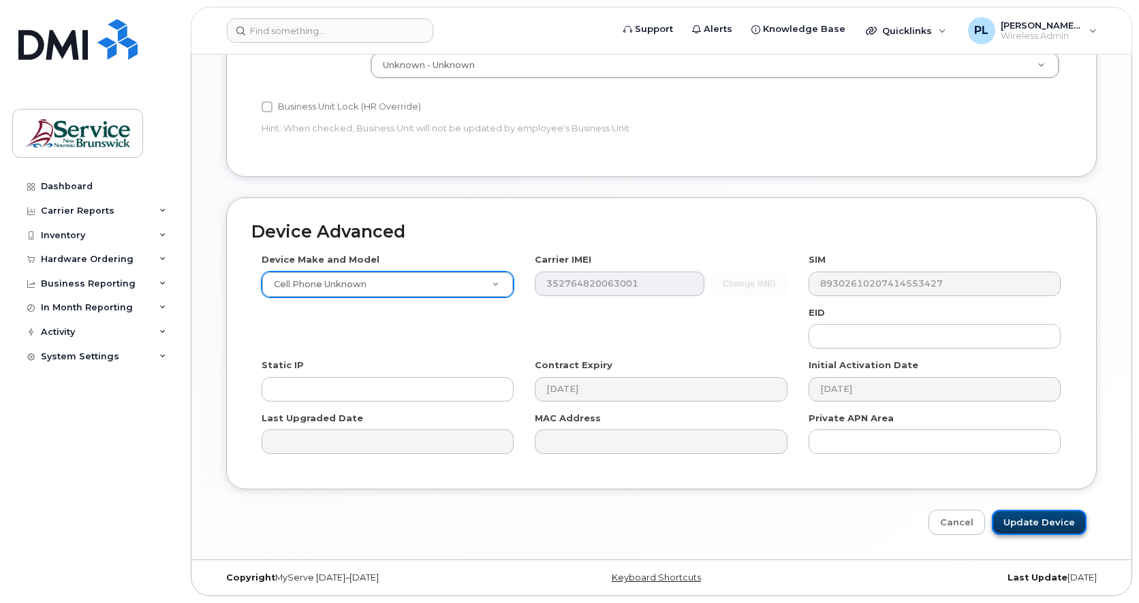
click at [1037, 513] on input "Update Device" at bounding box center [1039, 522] width 95 height 25
type input "Saving..."
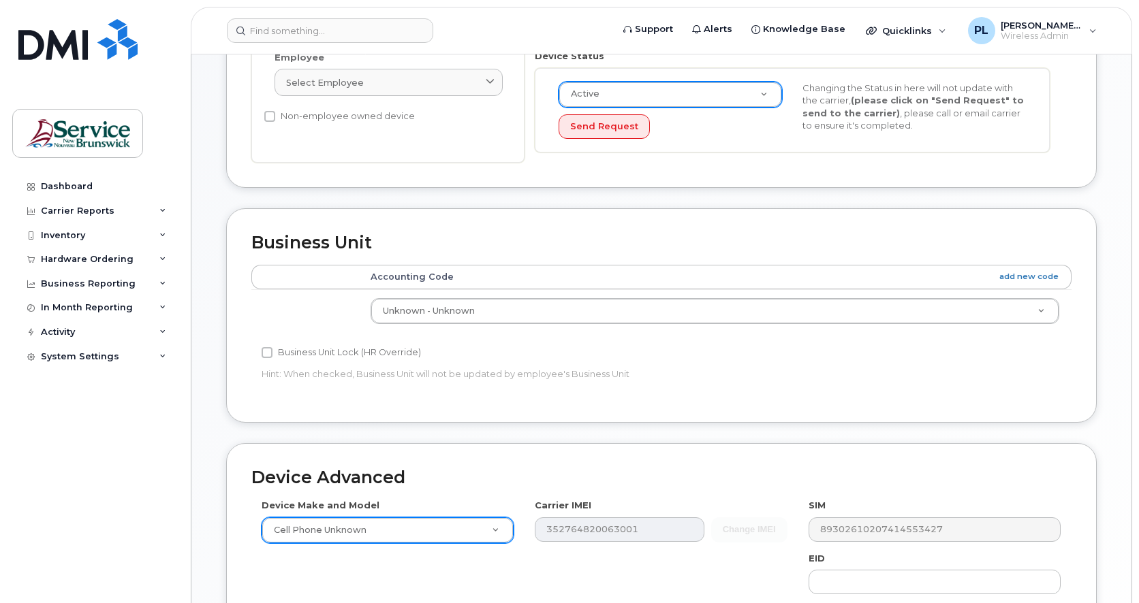
scroll to position [136, 0]
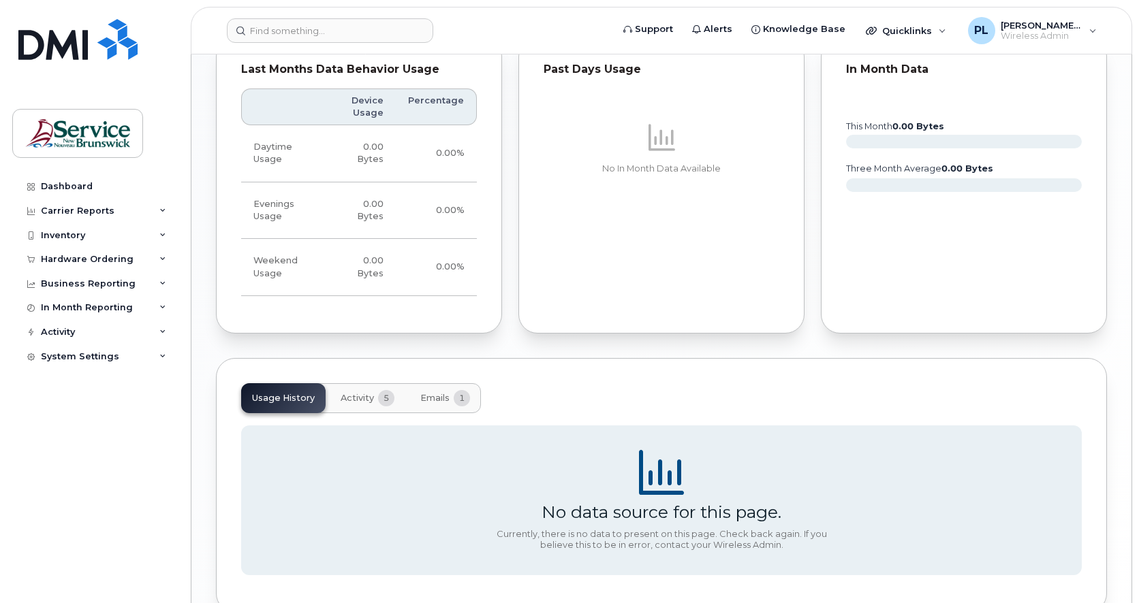
scroll to position [1005, 0]
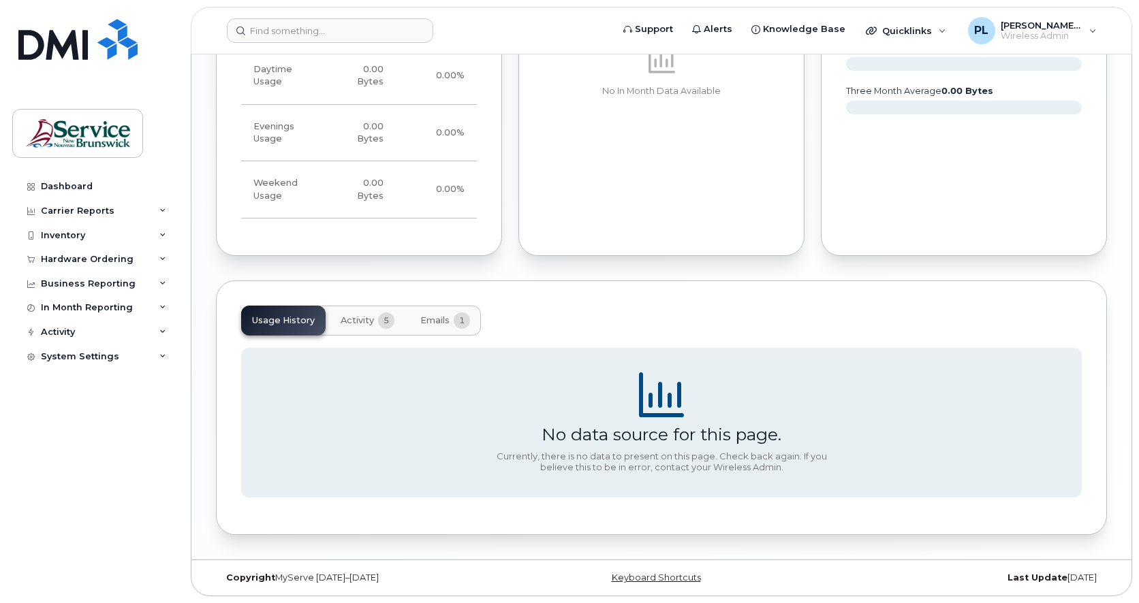
click at [364, 320] on span "Activity" at bounding box center [357, 320] width 33 height 11
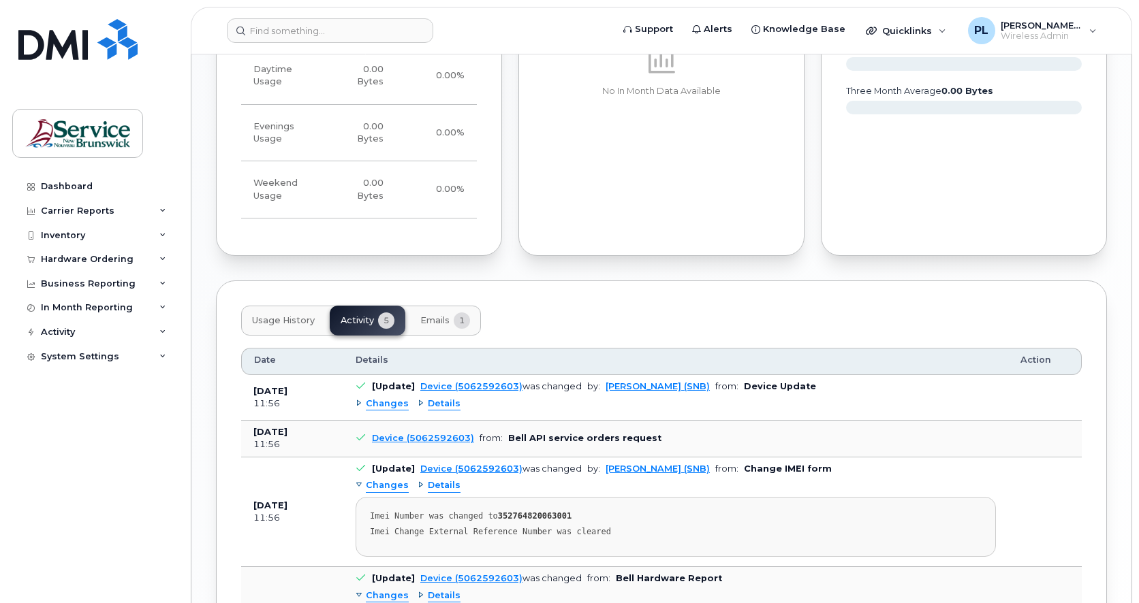
click at [442, 321] on span "Emails" at bounding box center [434, 320] width 29 height 11
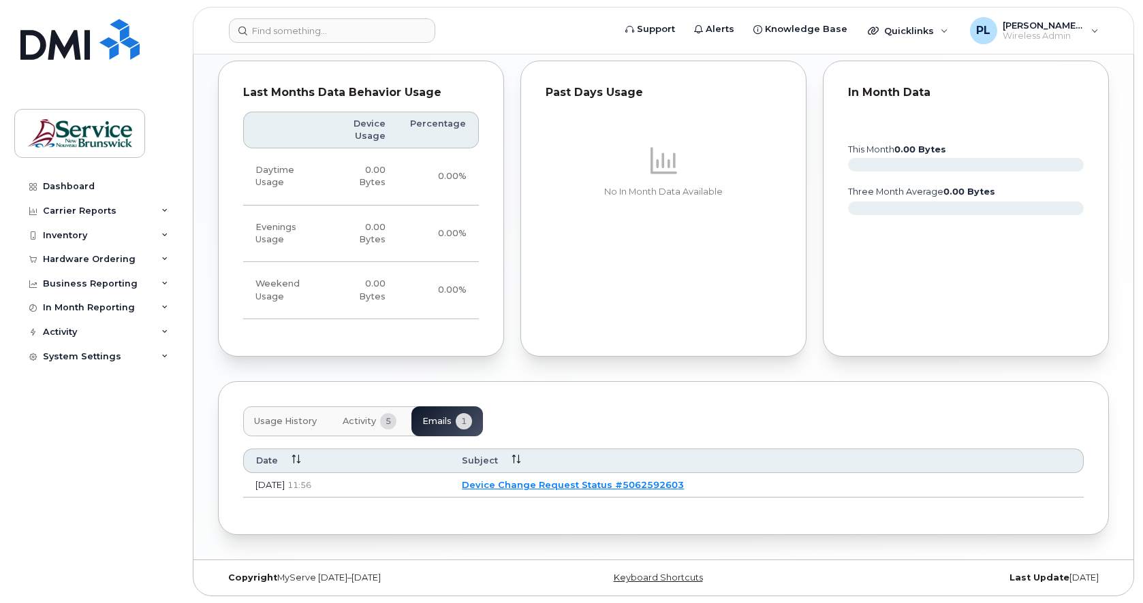
scroll to position [905, 0]
click at [558, 487] on link "Device Change Request Status #5062592603" at bounding box center [571, 485] width 222 height 11
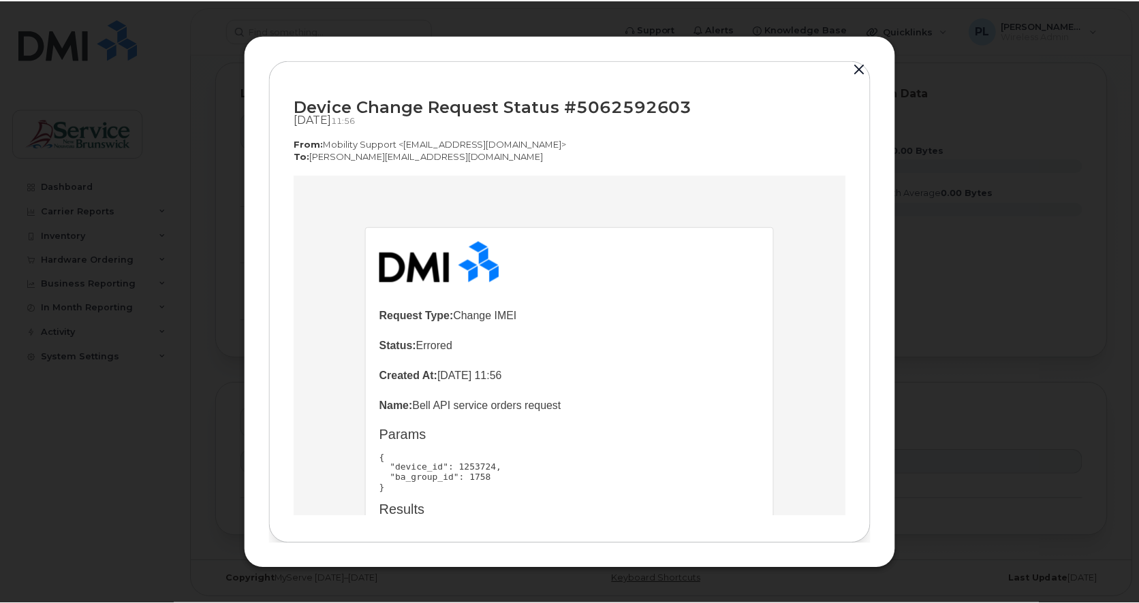
scroll to position [0, 0]
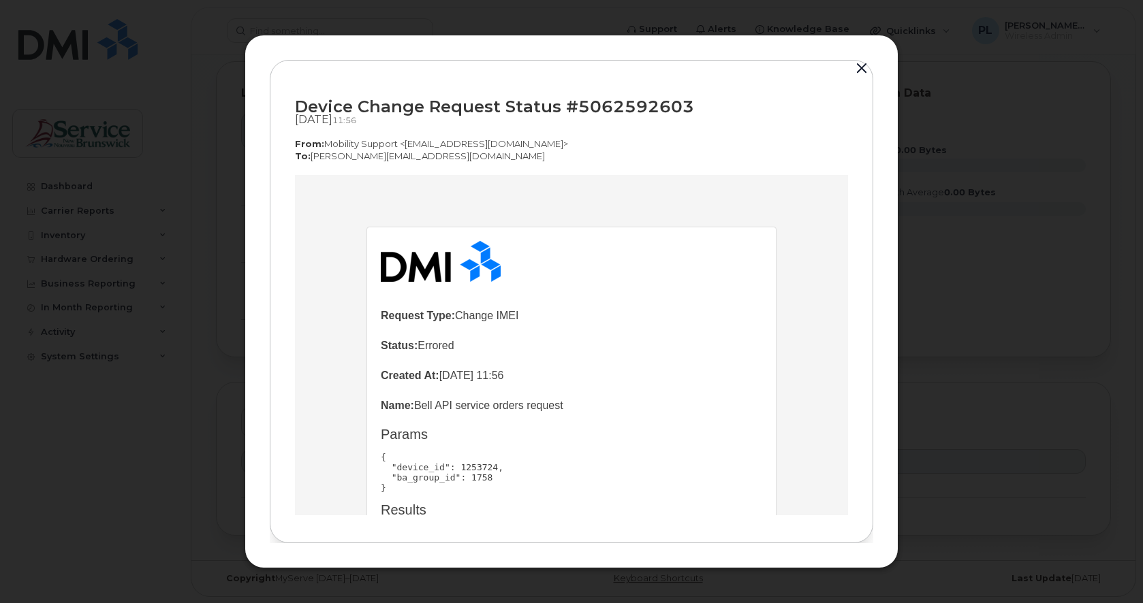
click at [858, 69] on button "button" at bounding box center [861, 68] width 20 height 19
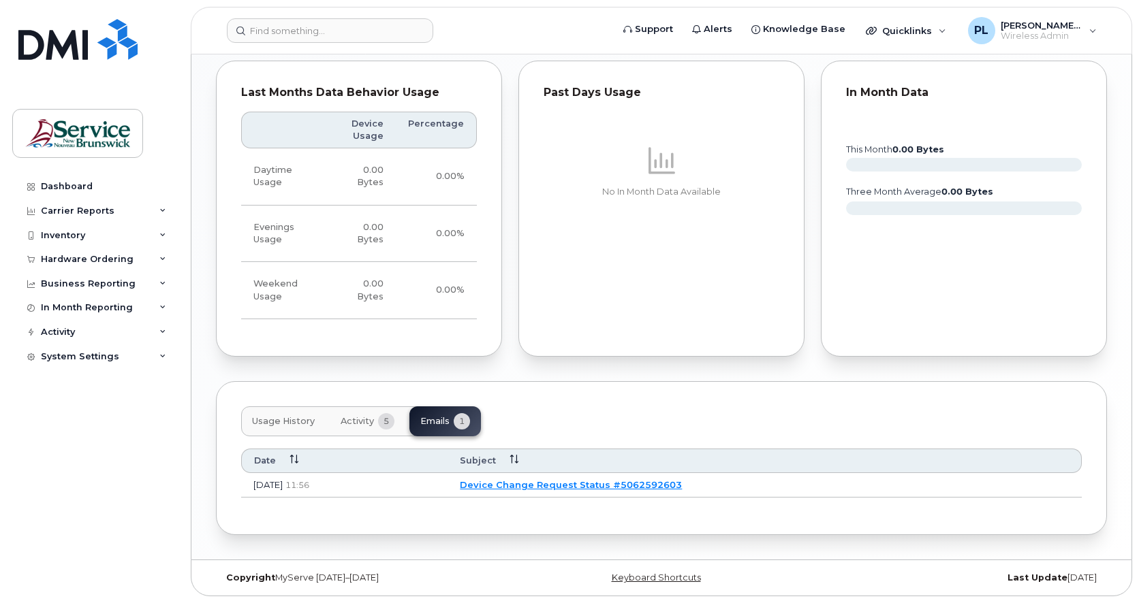
click at [347, 434] on button "Activity 5" at bounding box center [368, 422] width 76 height 30
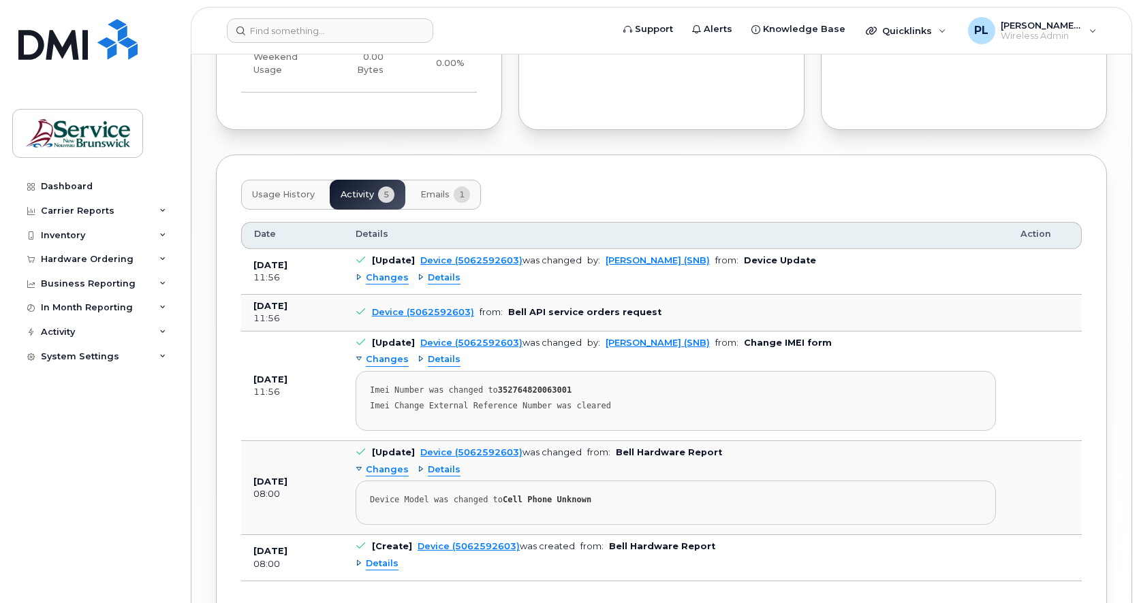
scroll to position [1226, 0]
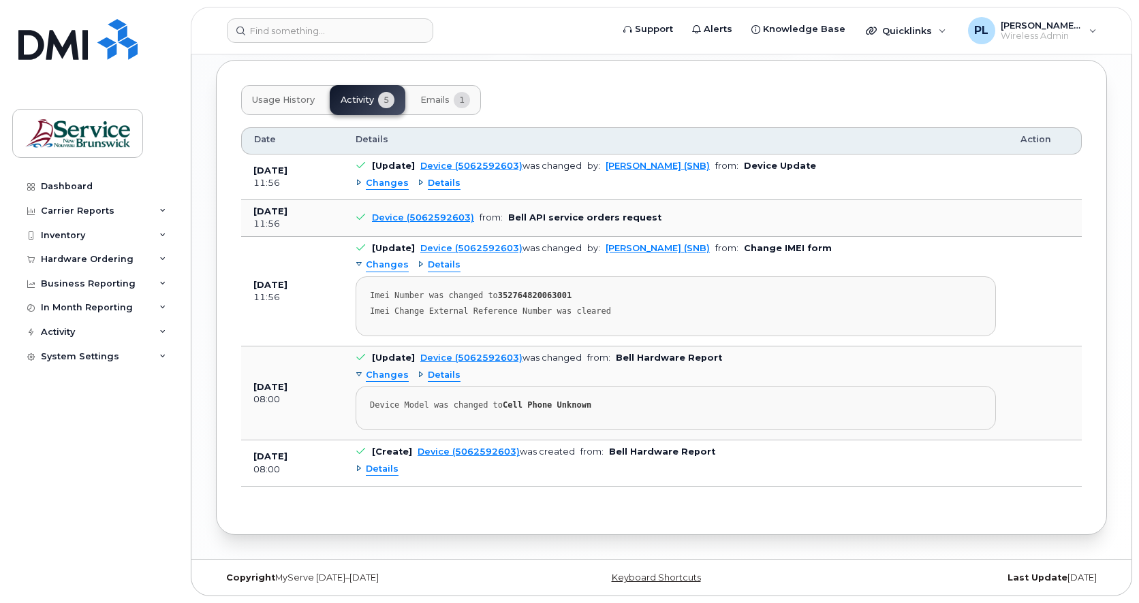
click at [379, 473] on span "Details" at bounding box center [382, 469] width 33 height 13
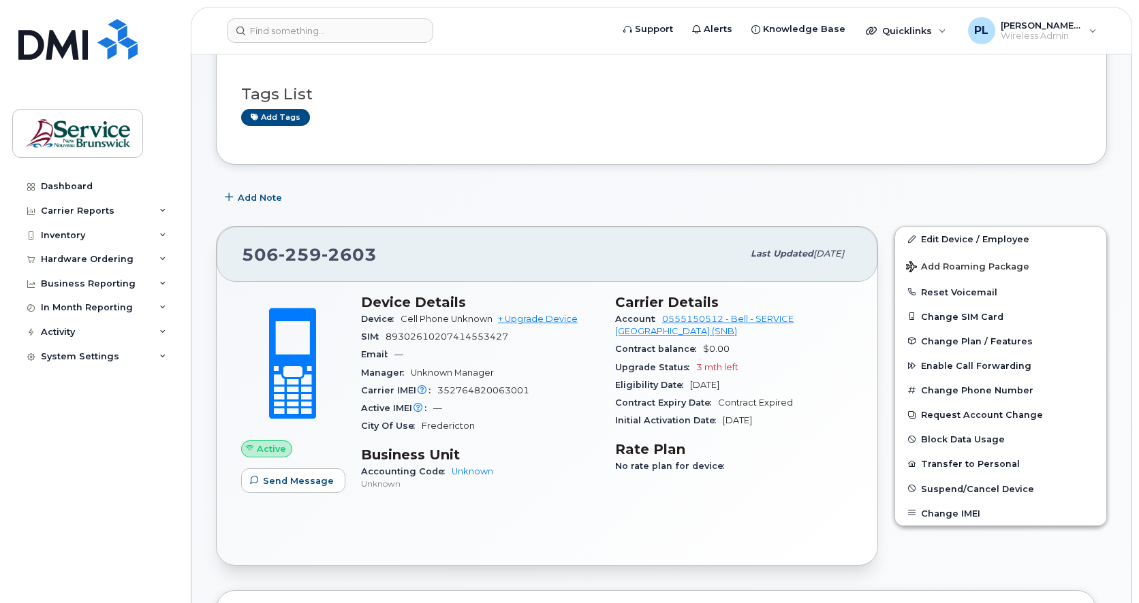
scroll to position [0, 0]
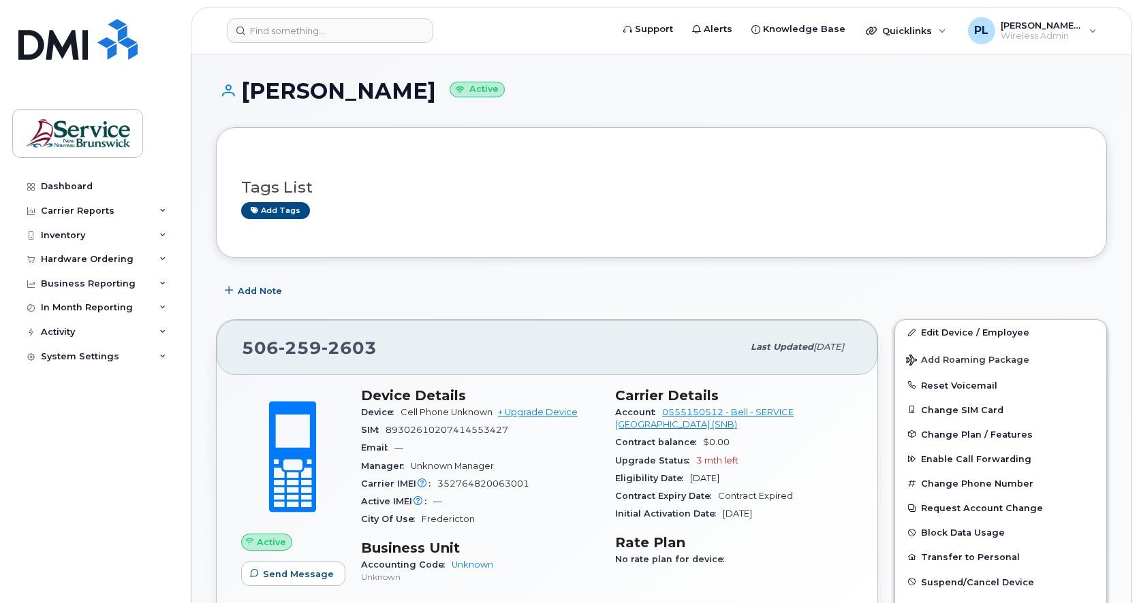
click at [31, 531] on div "Dashboard Carrier Reports Monthly Billing Data Daily Data Pooling Data Behavior…" at bounding box center [96, 378] width 168 height 409
drag, startPoint x: 270, startPoint y: 113, endPoint x: 363, endPoint y: 139, distance: 96.2
click at [270, 113] on div "[PERSON_NAME] Active" at bounding box center [661, 103] width 891 height 48
drag, startPoint x: 389, startPoint y: 332, endPoint x: 379, endPoint y: 342, distance: 14.4
click at [379, 342] on div "[PHONE_NUMBER] Last updated [DATE]" at bounding box center [547, 347] width 661 height 54
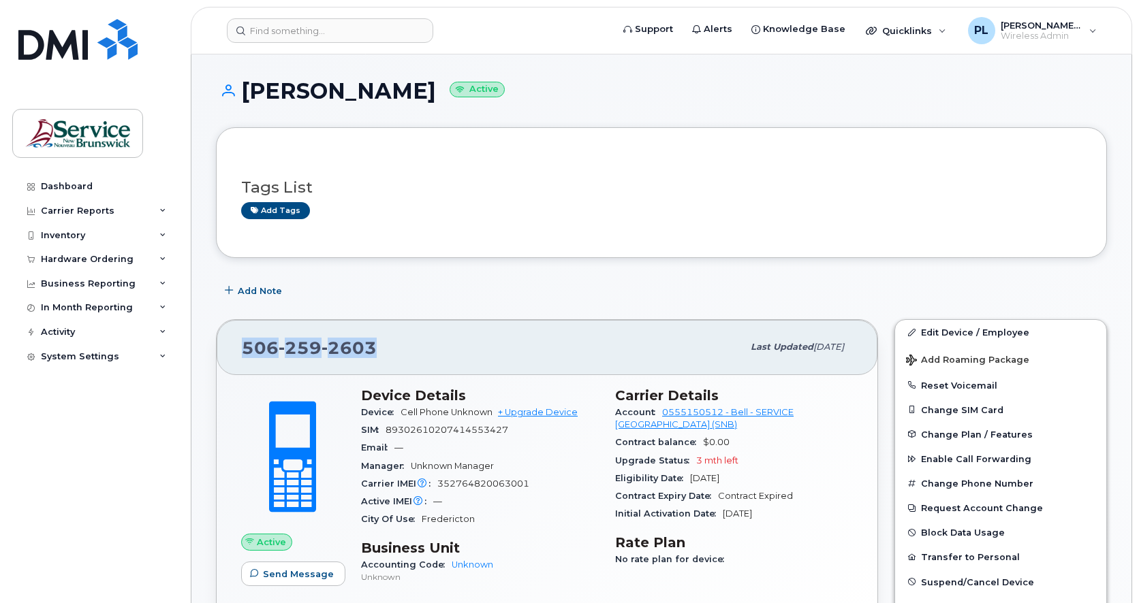
drag, startPoint x: 381, startPoint y: 344, endPoint x: 237, endPoint y: 340, distance: 143.8
click at [237, 340] on div "[PHONE_NUMBER] Last updated [DATE]" at bounding box center [547, 347] width 661 height 54
copy span "[PHONE_NUMBER]"
